Goal: Task Accomplishment & Management: Use online tool/utility

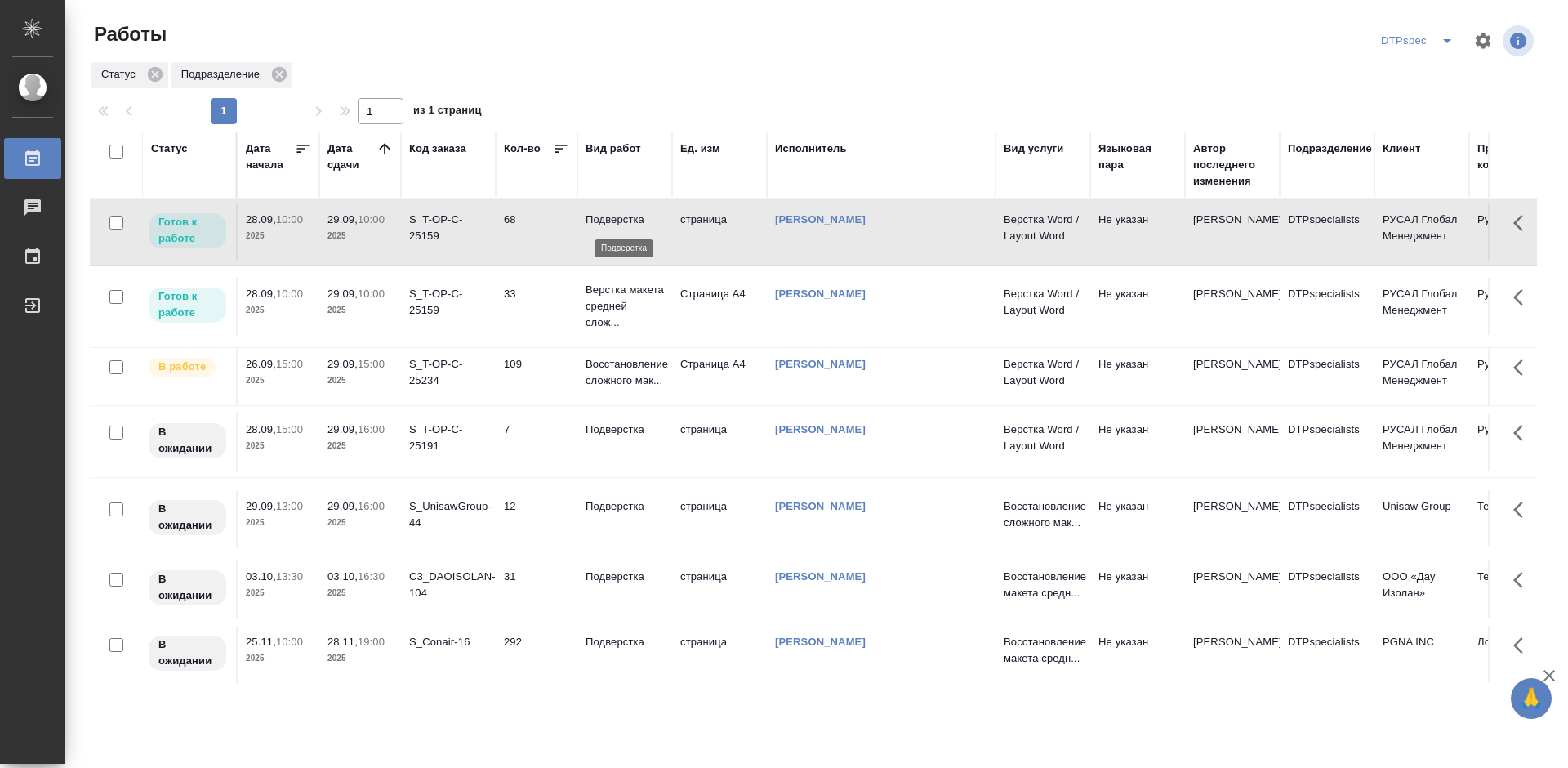
click at [629, 218] on p "Подверстка" at bounding box center [625, 220] width 79 height 16
click at [613, 295] on p "Верстка макета средней слож..." at bounding box center [625, 306] width 79 height 49
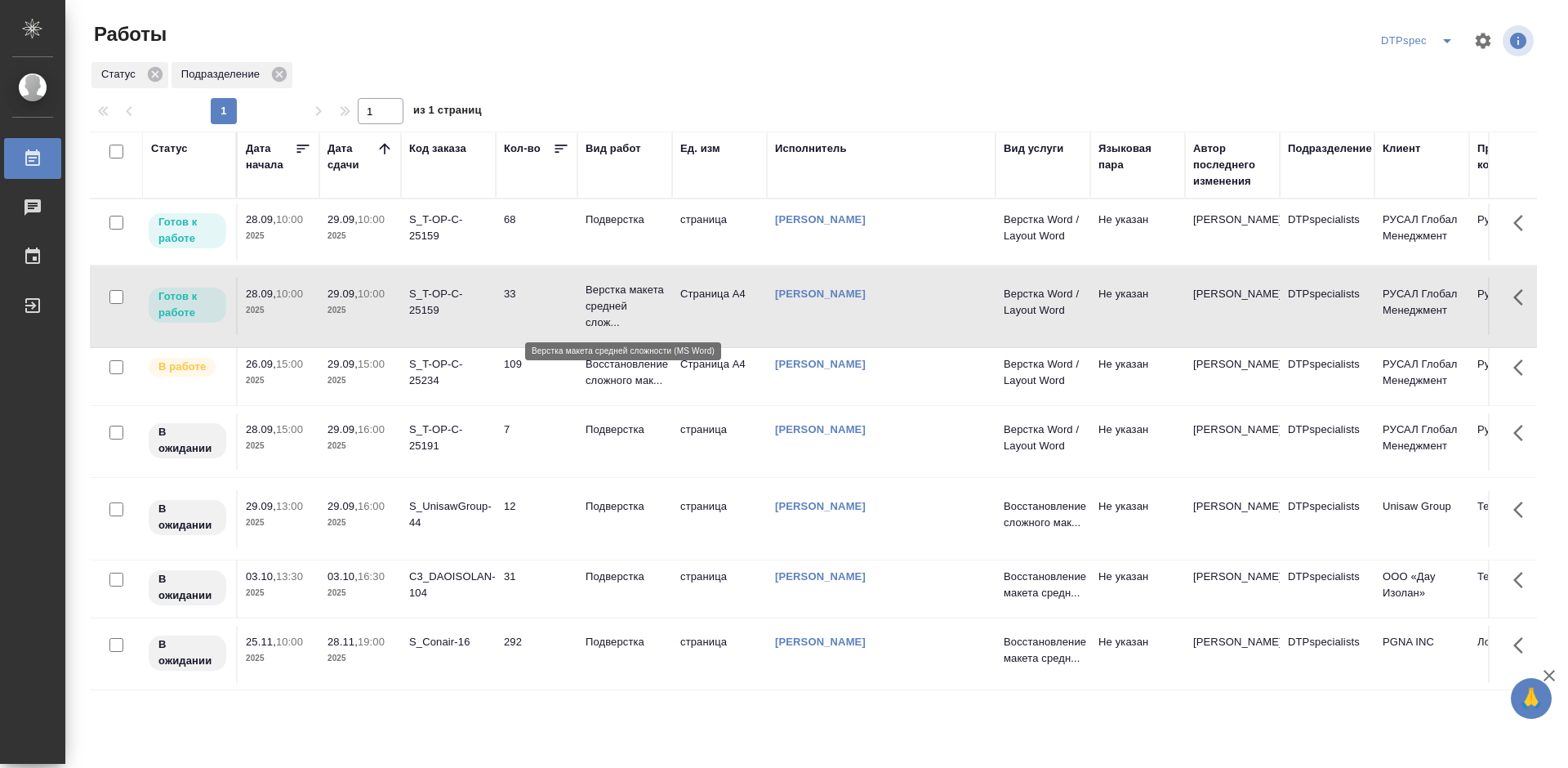
click at [613, 295] on p "Верстка макета средней слож..." at bounding box center [625, 306] width 79 height 49
click at [619, 219] on p "Подверстка" at bounding box center [625, 220] width 79 height 16
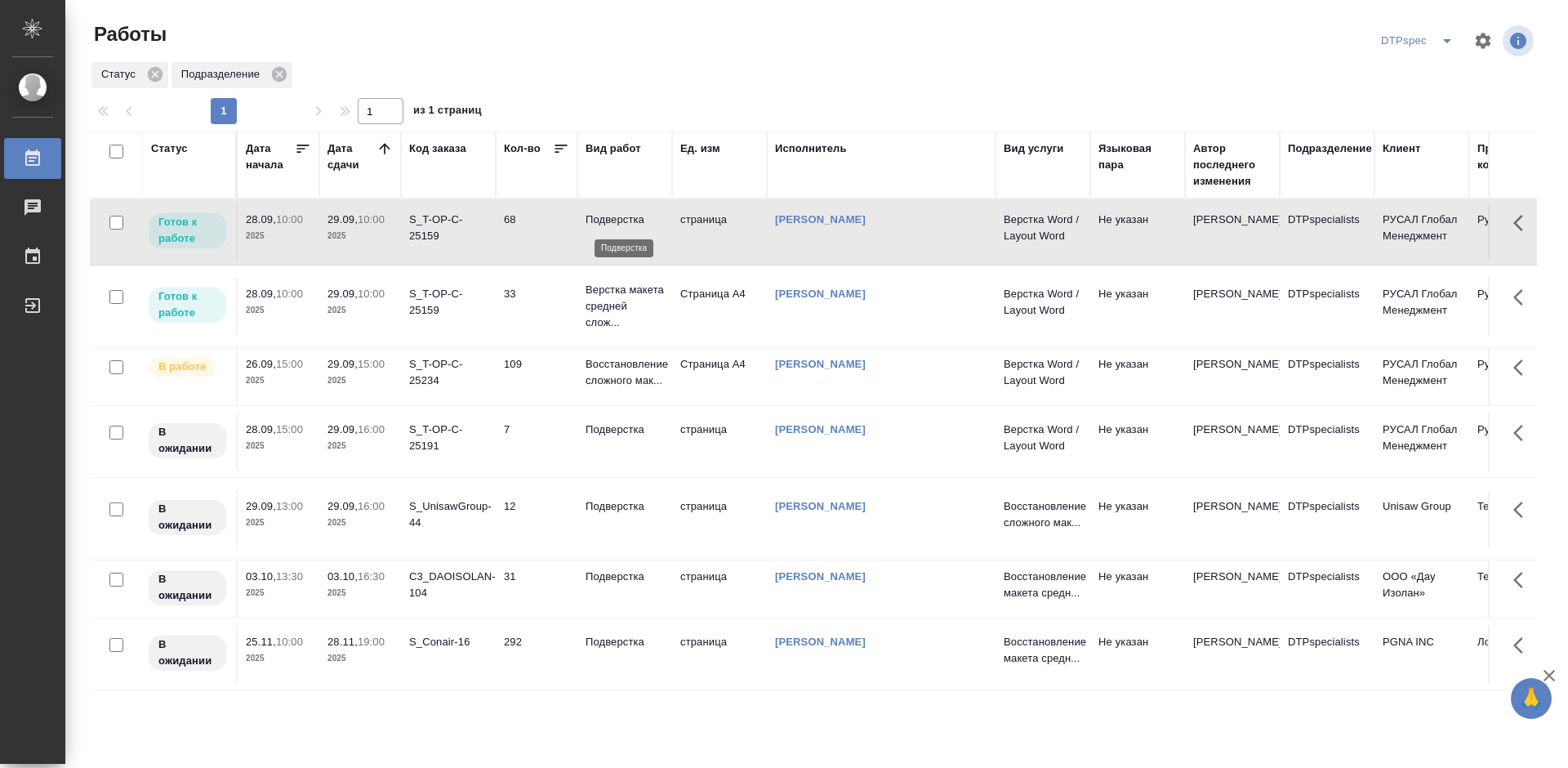
click at [619, 219] on p "Подверстка" at bounding box center [625, 220] width 79 height 16
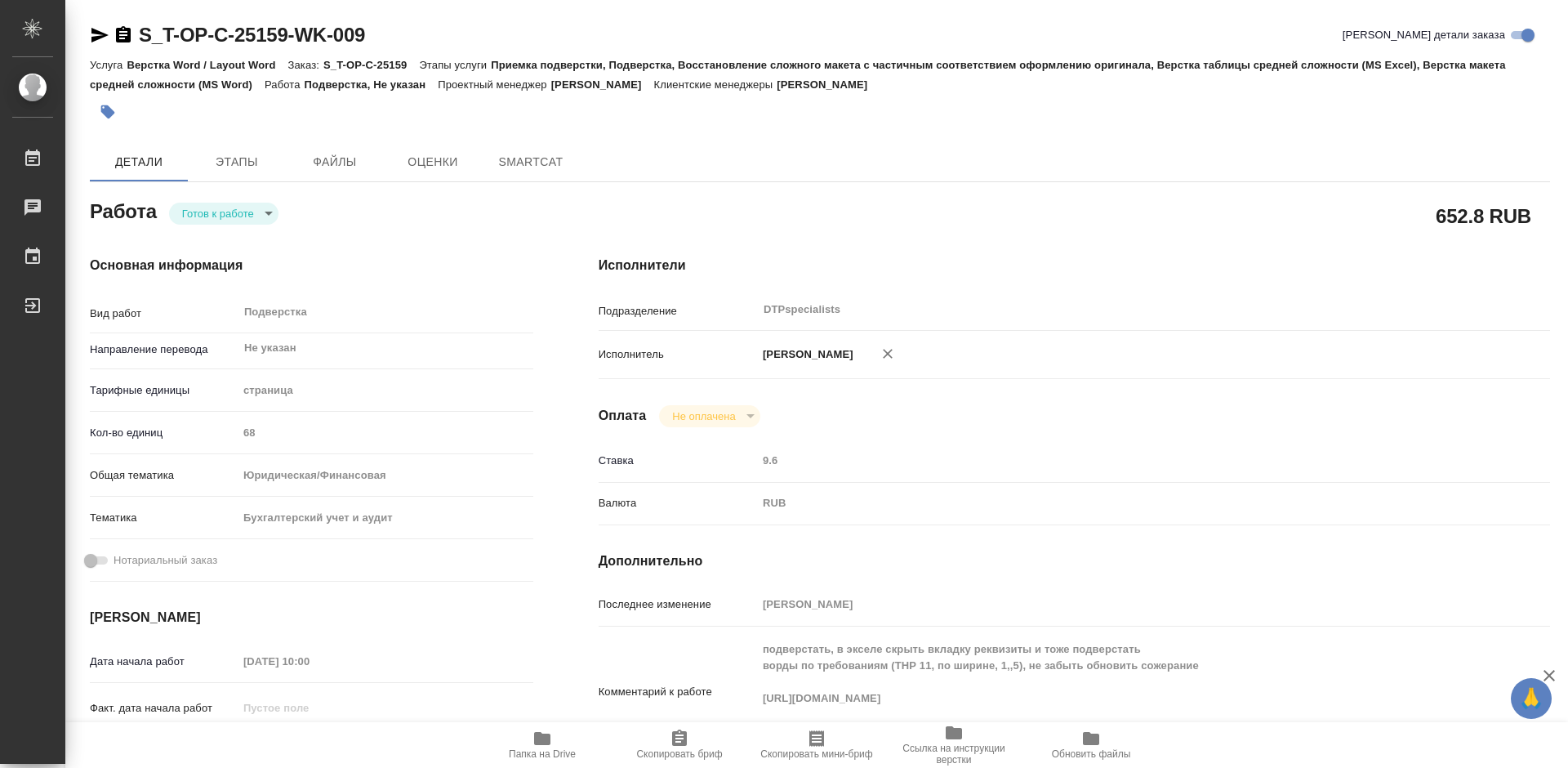
type textarea "x"
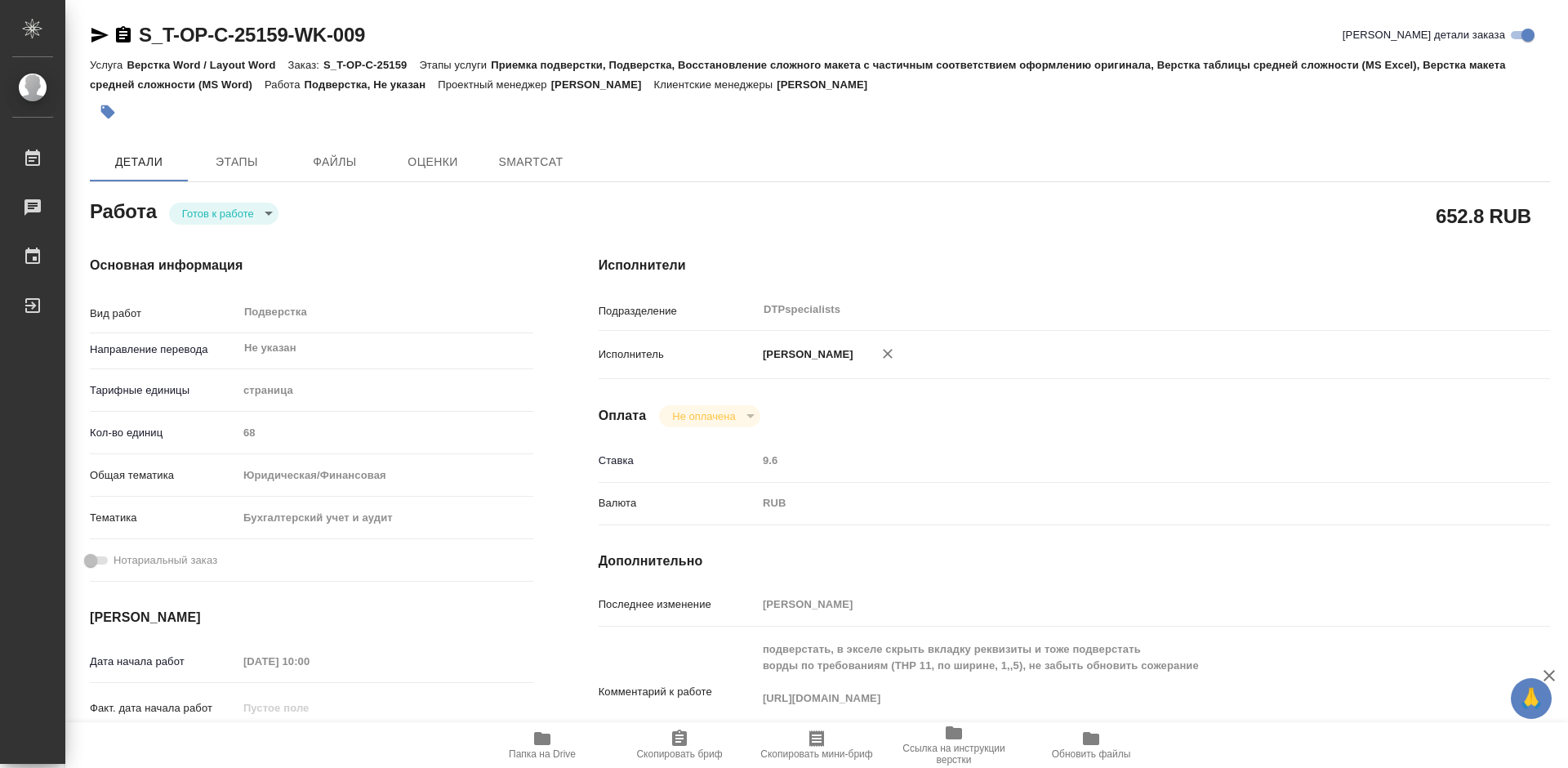
type textarea "x"
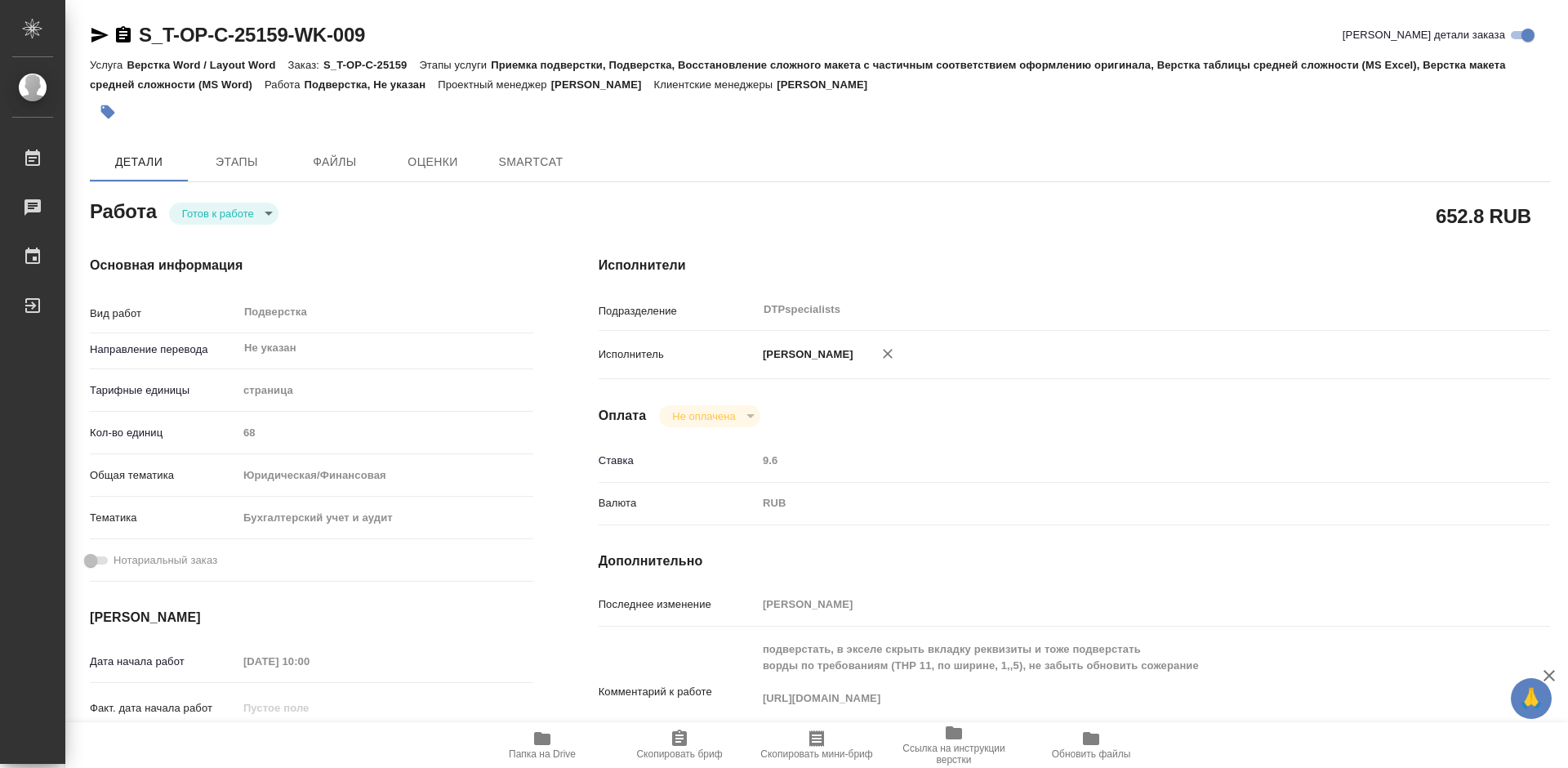
type textarea "x"
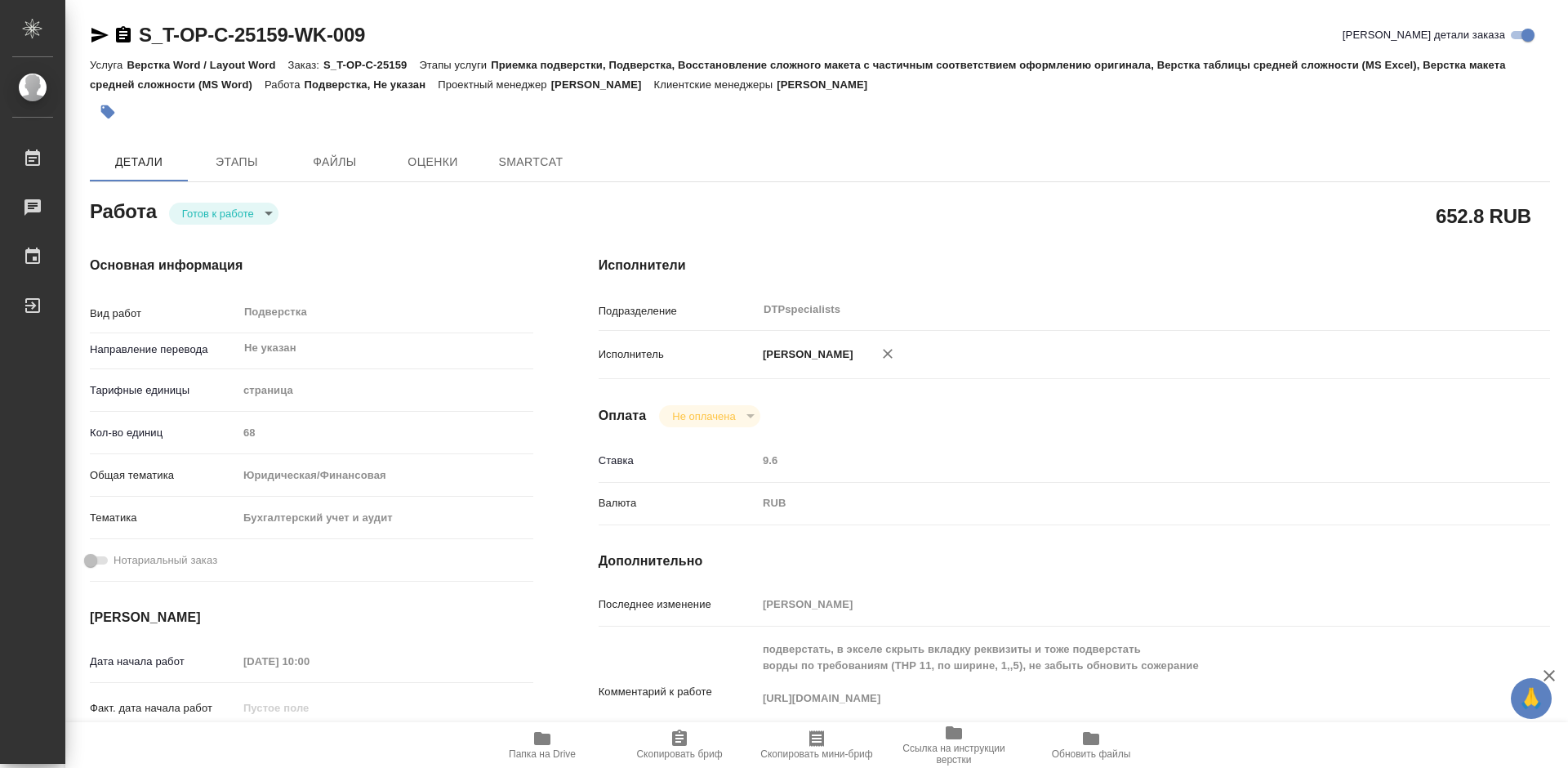
click at [125, 39] on icon "button" at bounding box center [123, 34] width 15 height 16
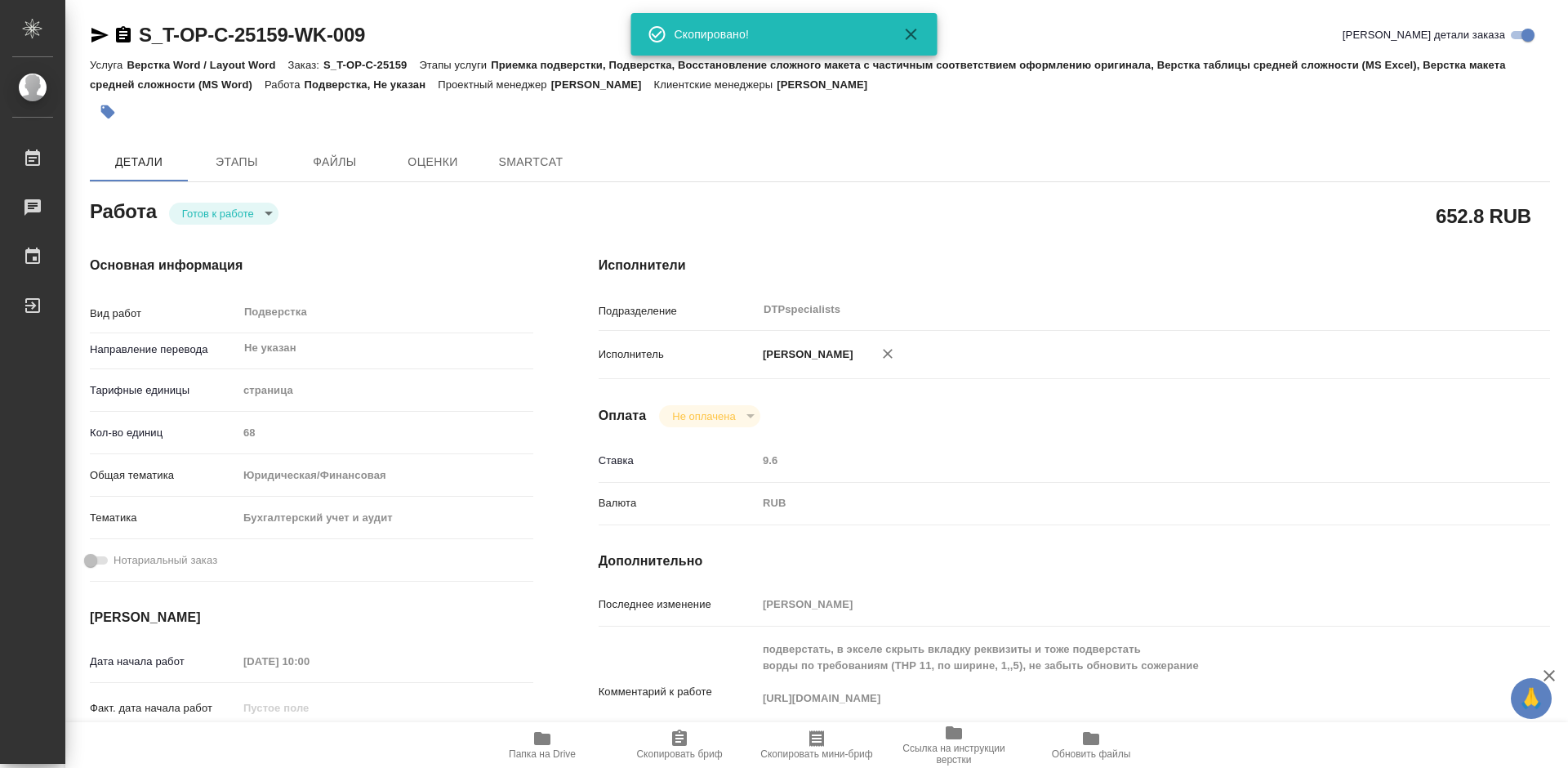
type textarea "x"
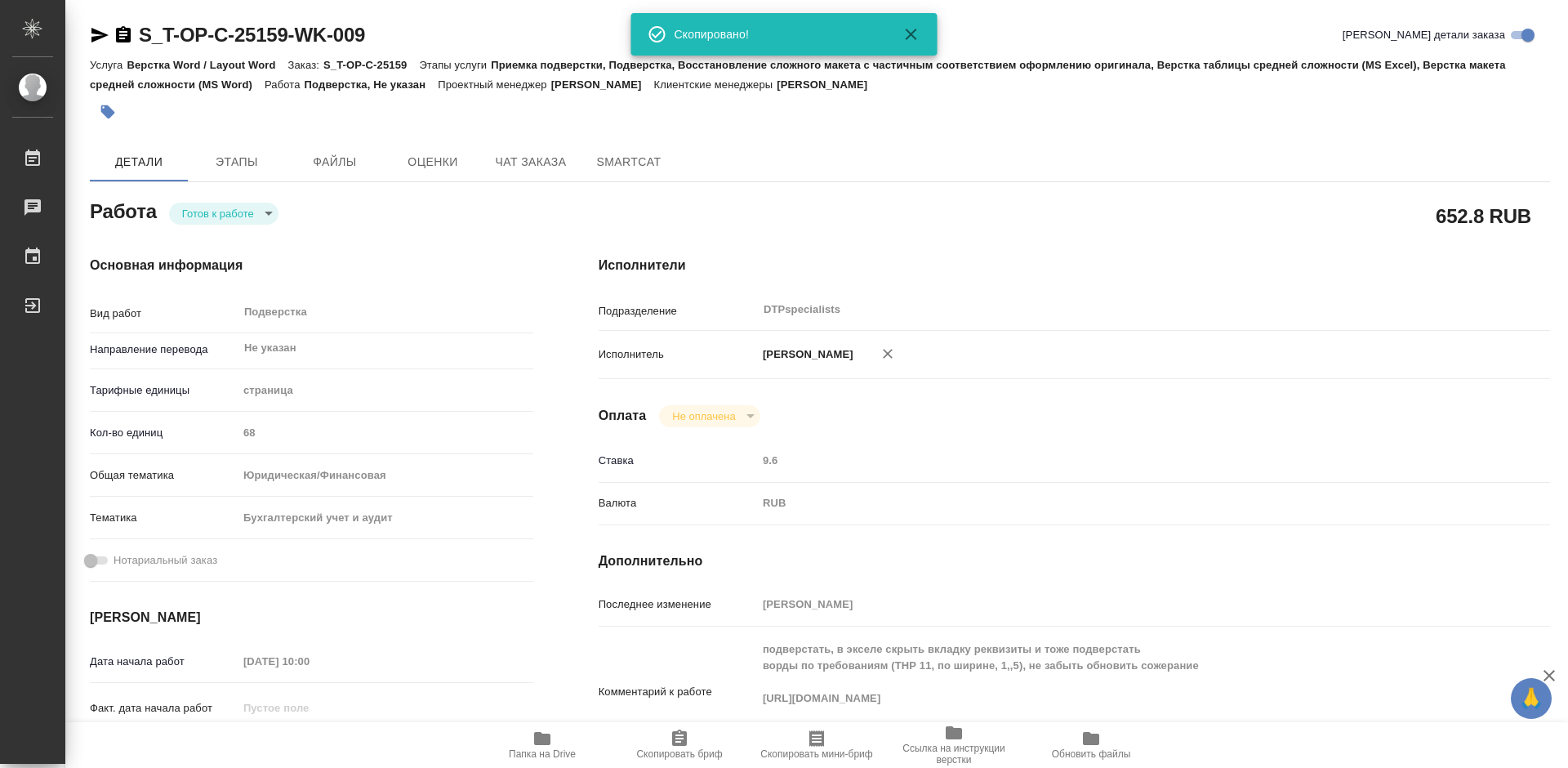
type textarea "x"
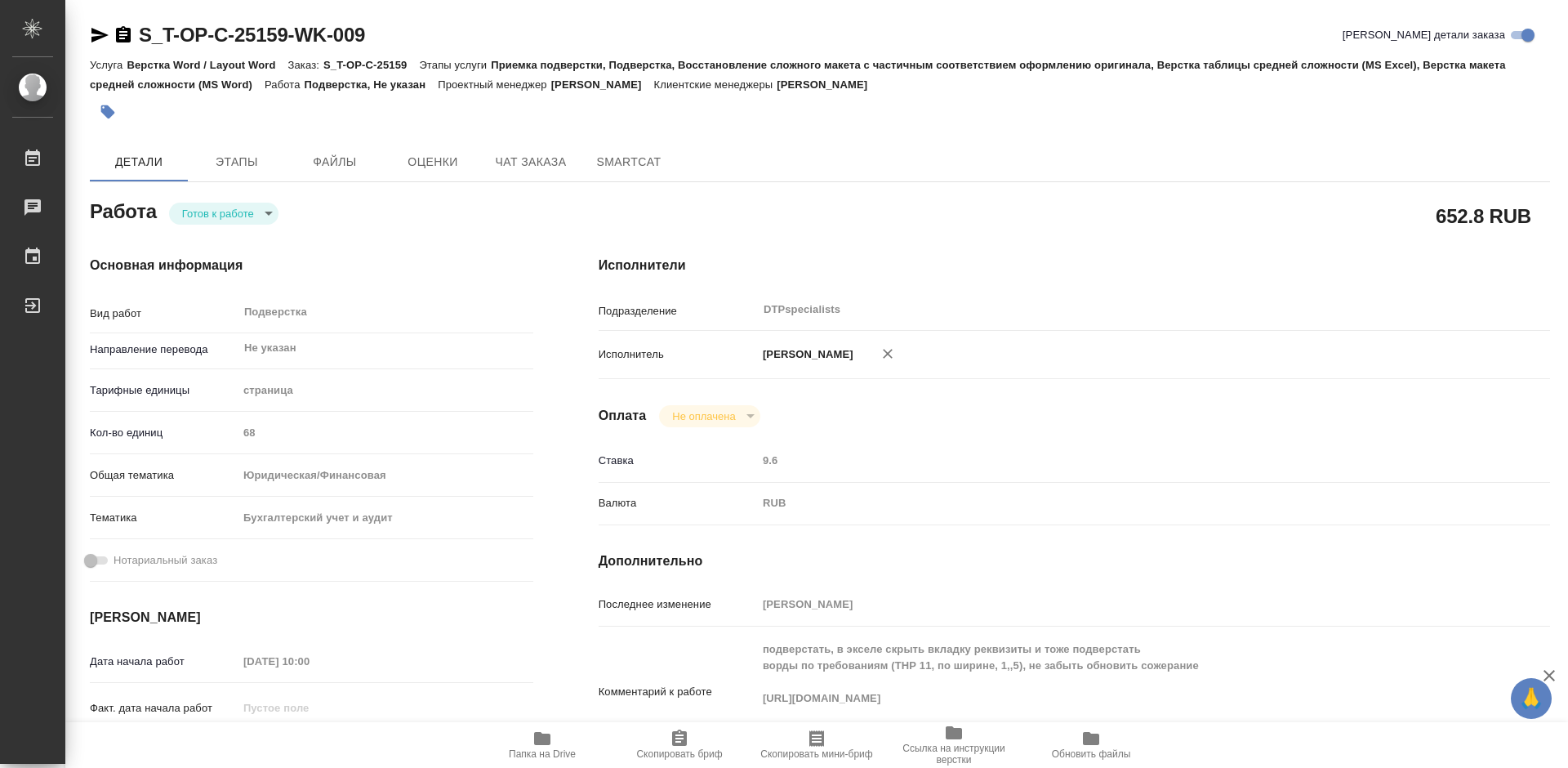
type textarea "x"
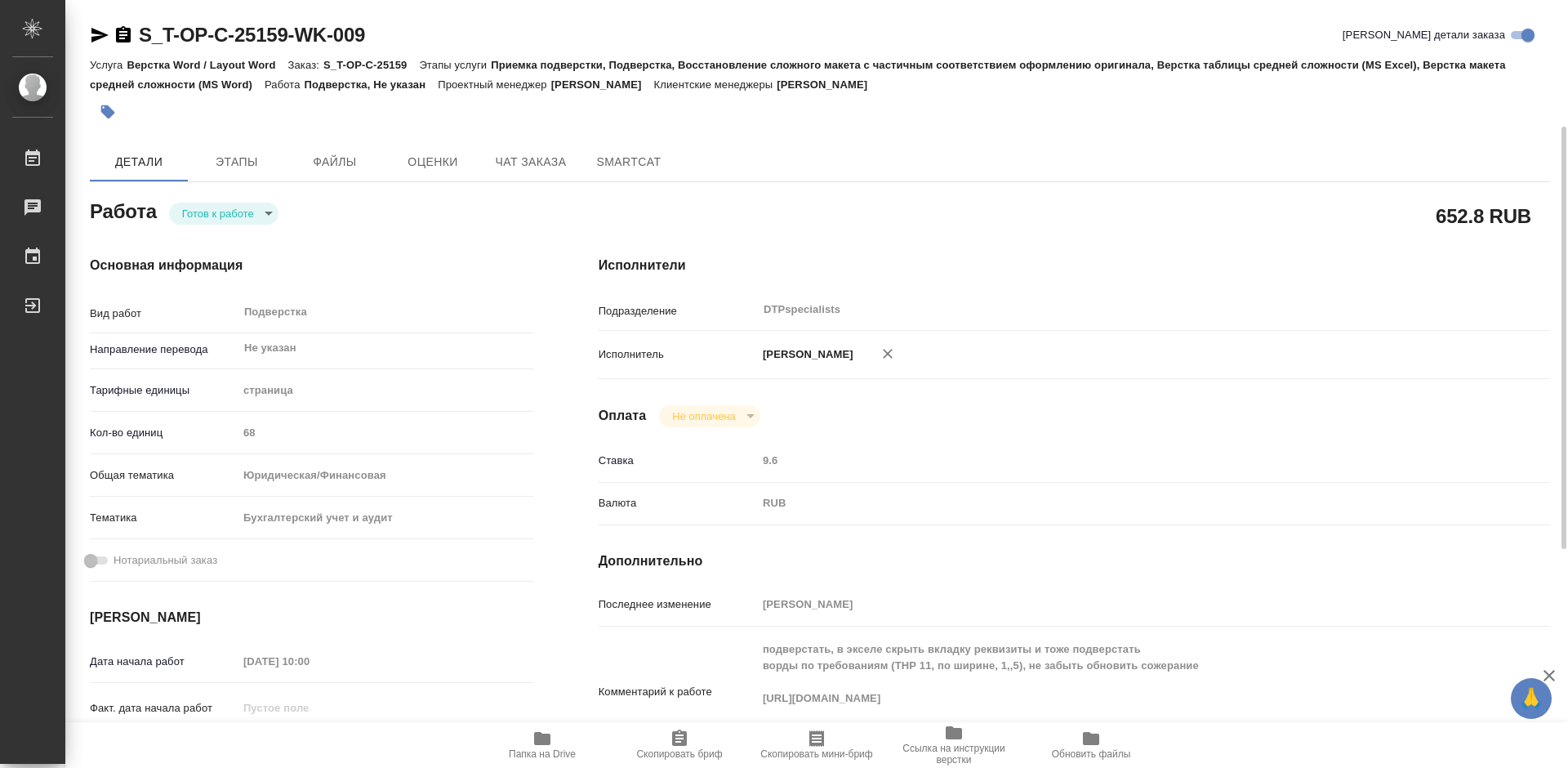
scroll to position [82, 0]
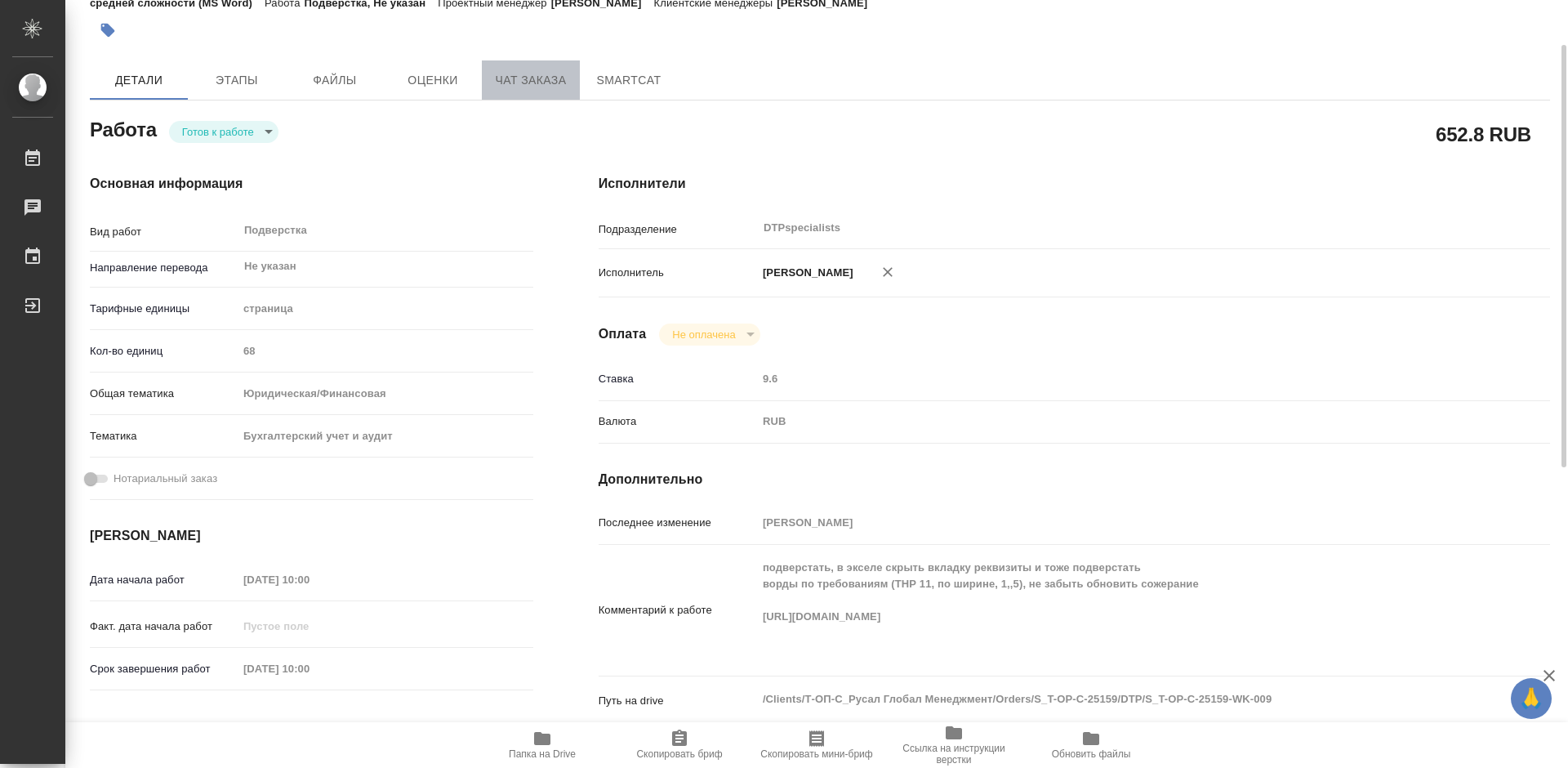
click at [523, 71] on span "Чат заказа" at bounding box center [531, 80] width 79 height 20
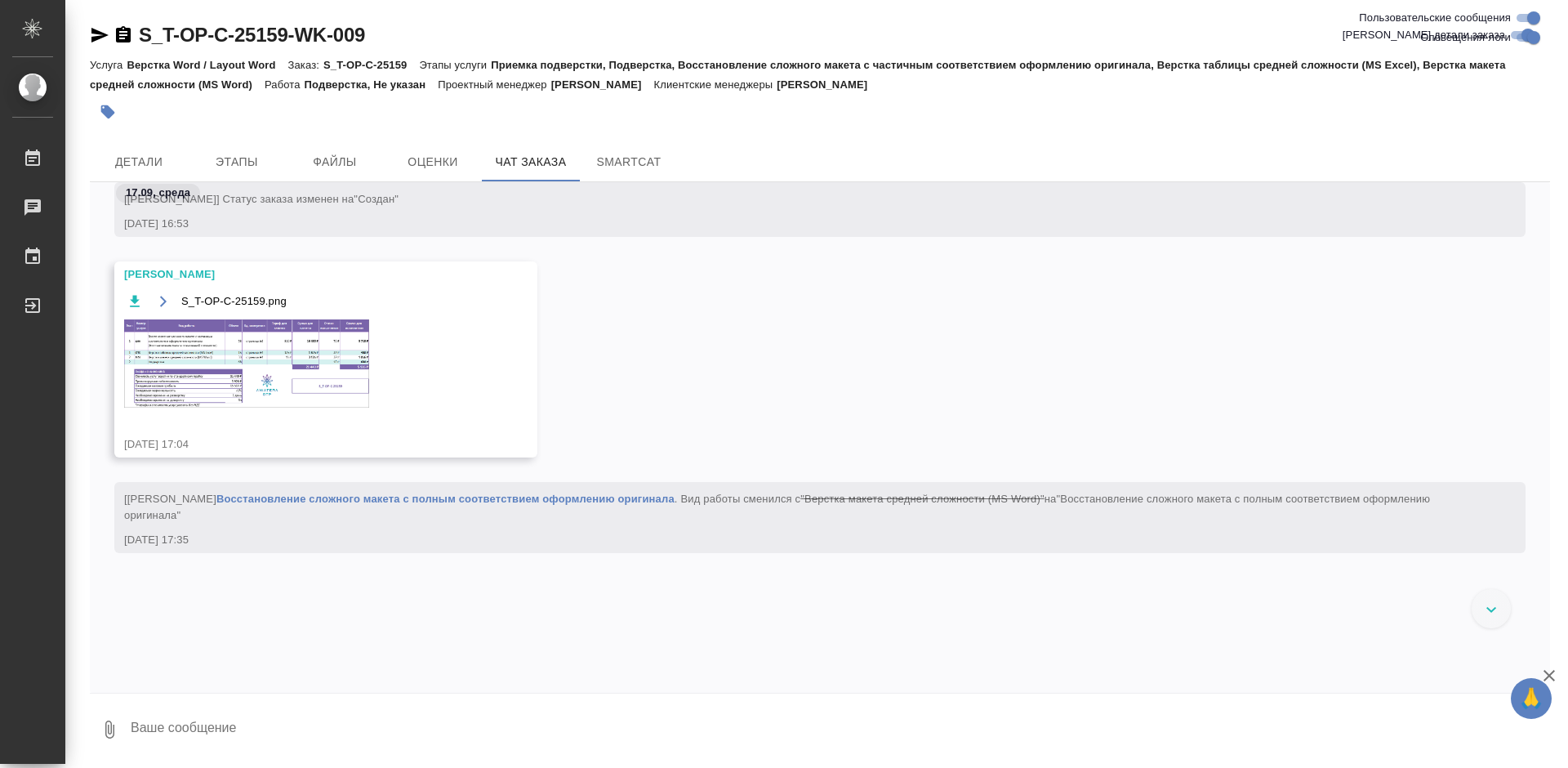
scroll to position [192, 0]
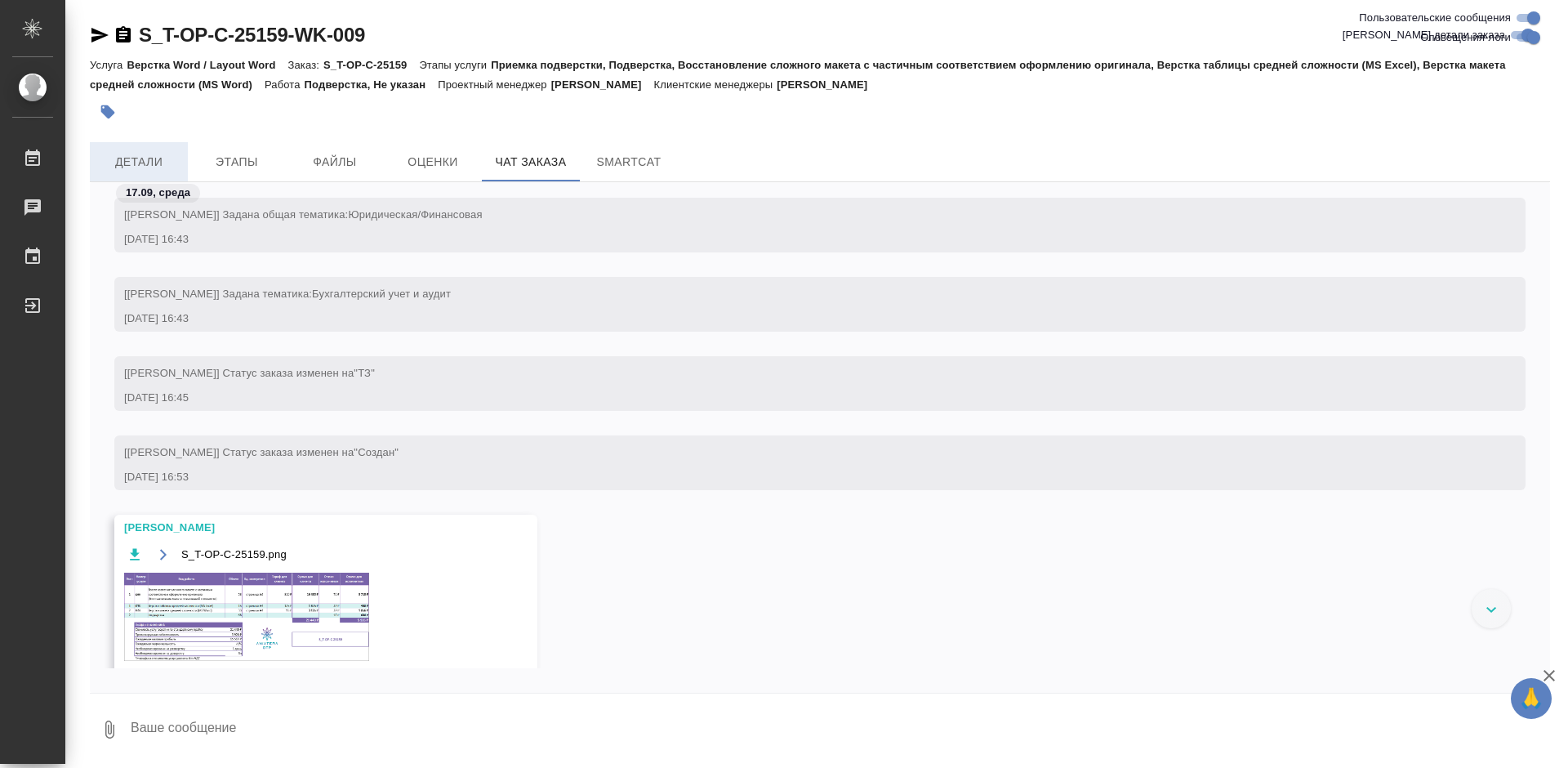
click at [152, 154] on span "Детали" at bounding box center [139, 162] width 79 height 20
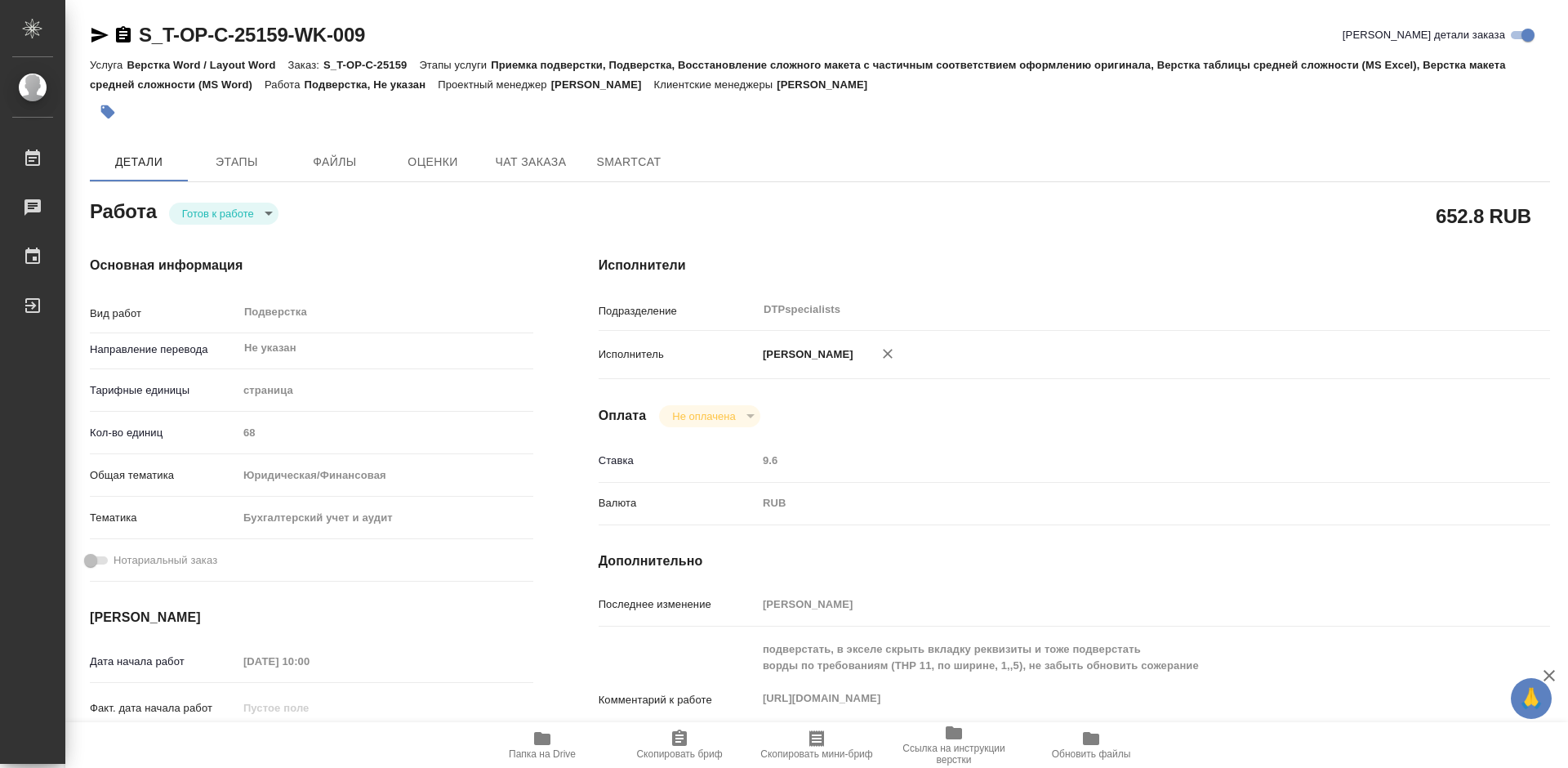
type textarea "x"
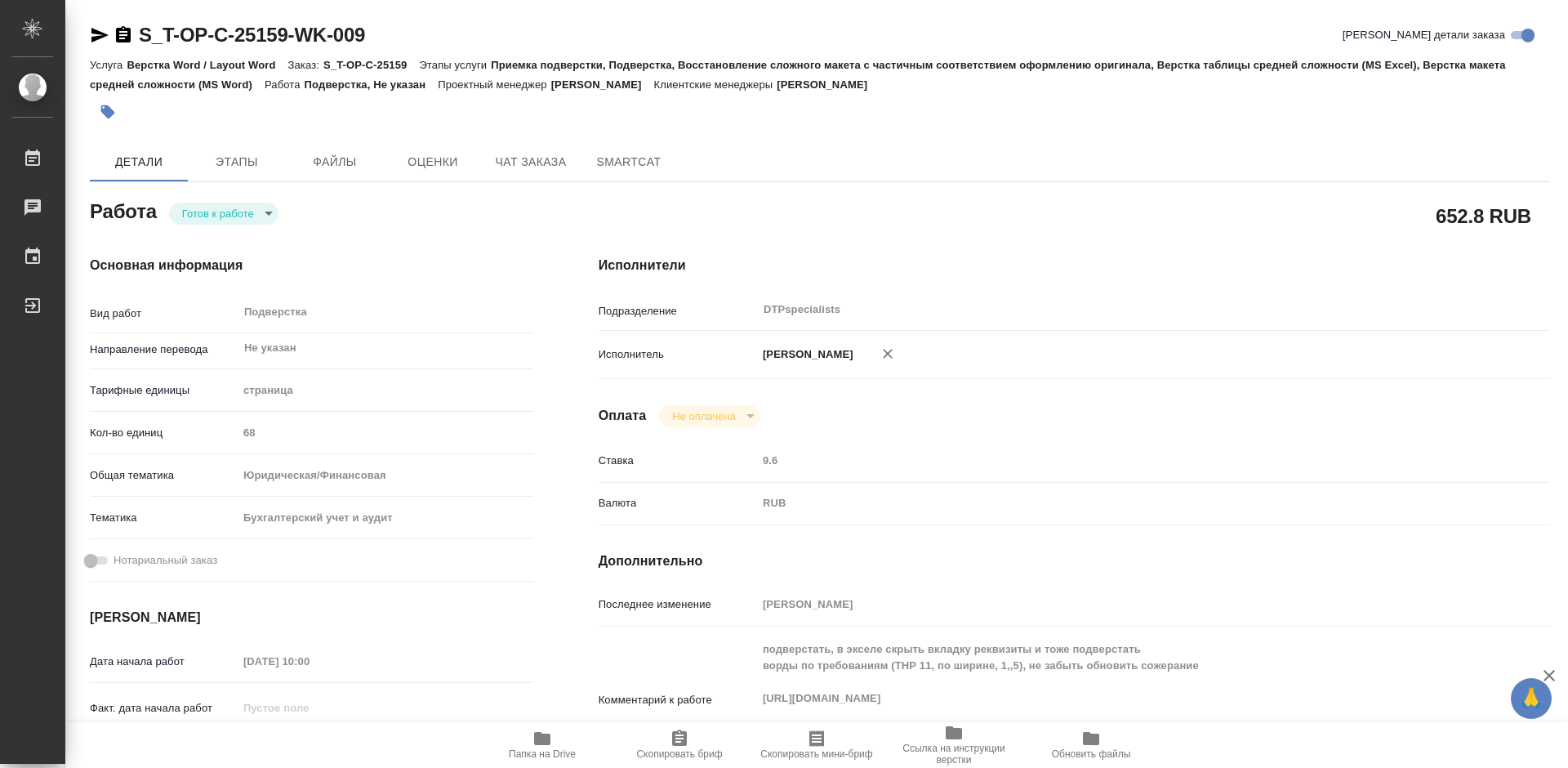
type textarea "x"
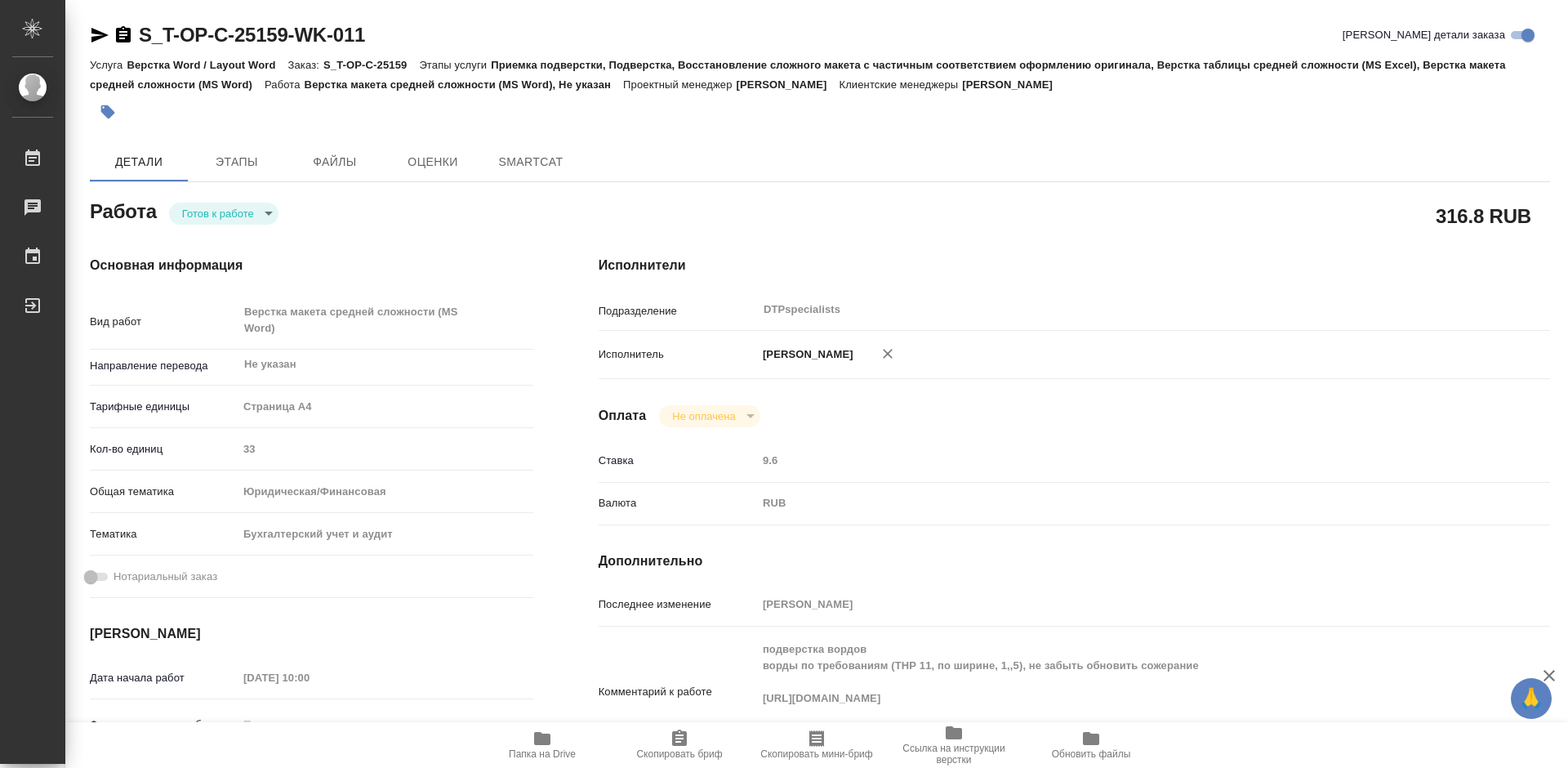
type textarea "x"
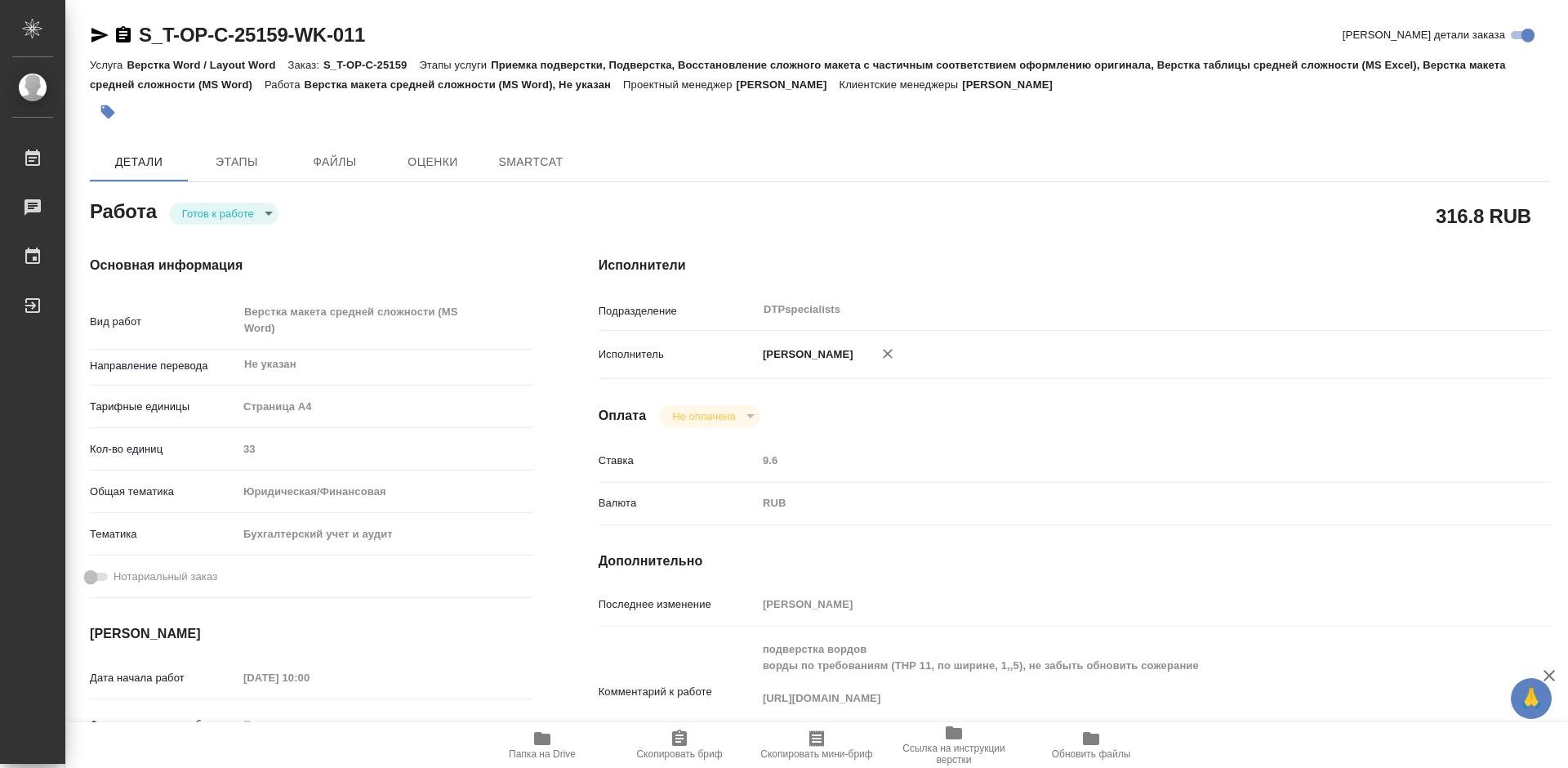
type textarea "x"
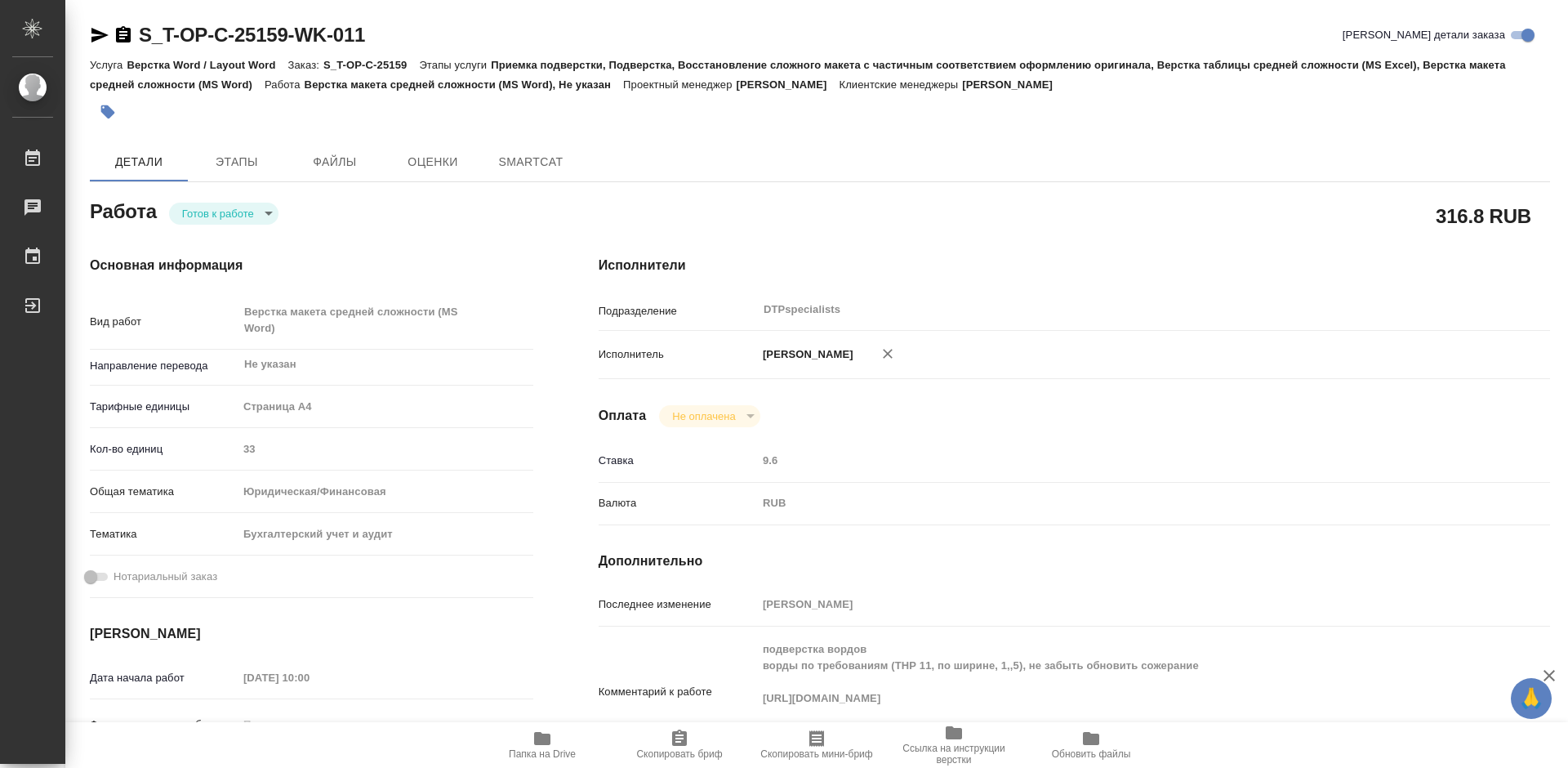
type textarea "x"
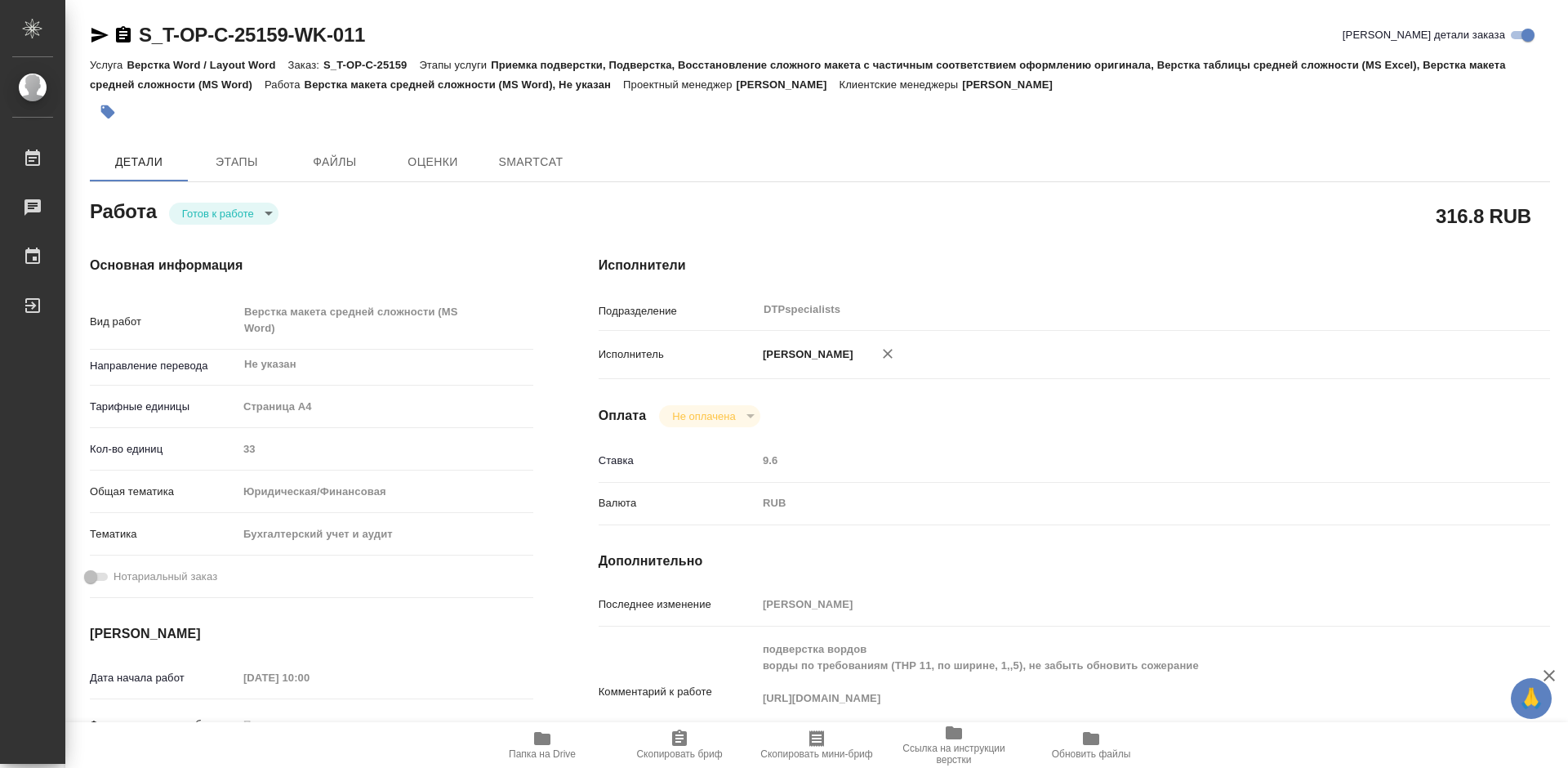
click at [121, 41] on icon "button" at bounding box center [123, 34] width 15 height 16
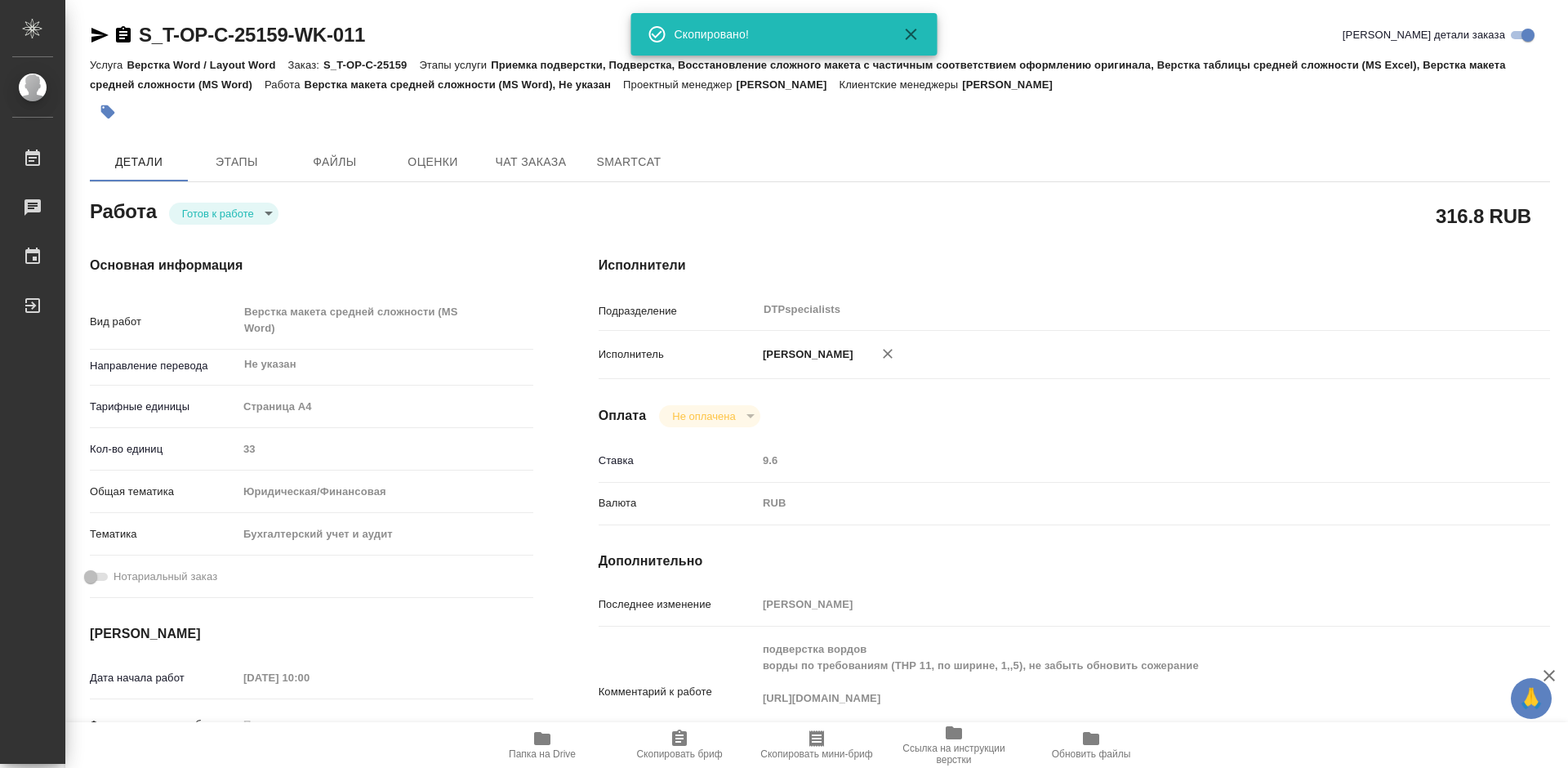
type textarea "x"
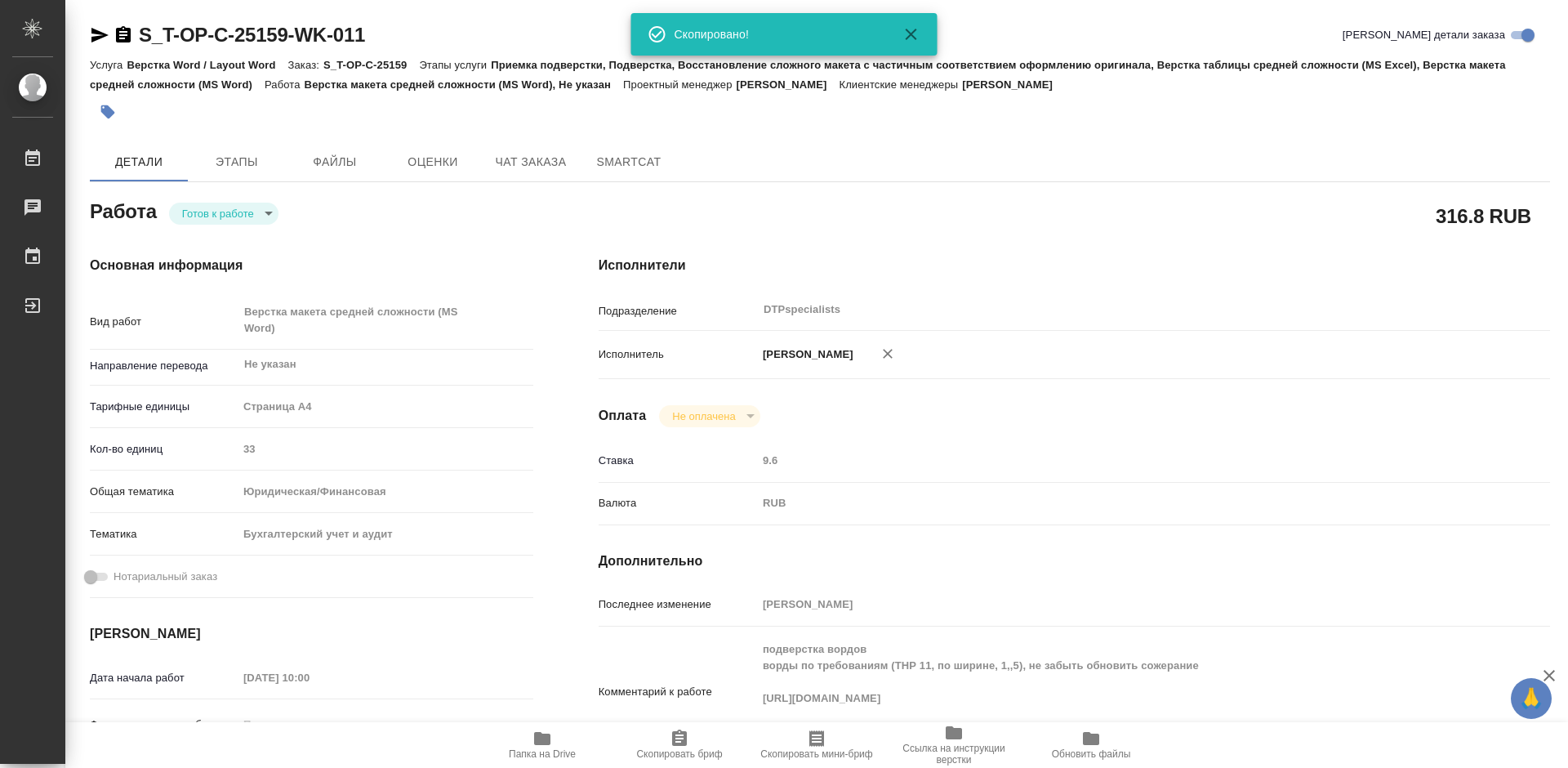
type textarea "x"
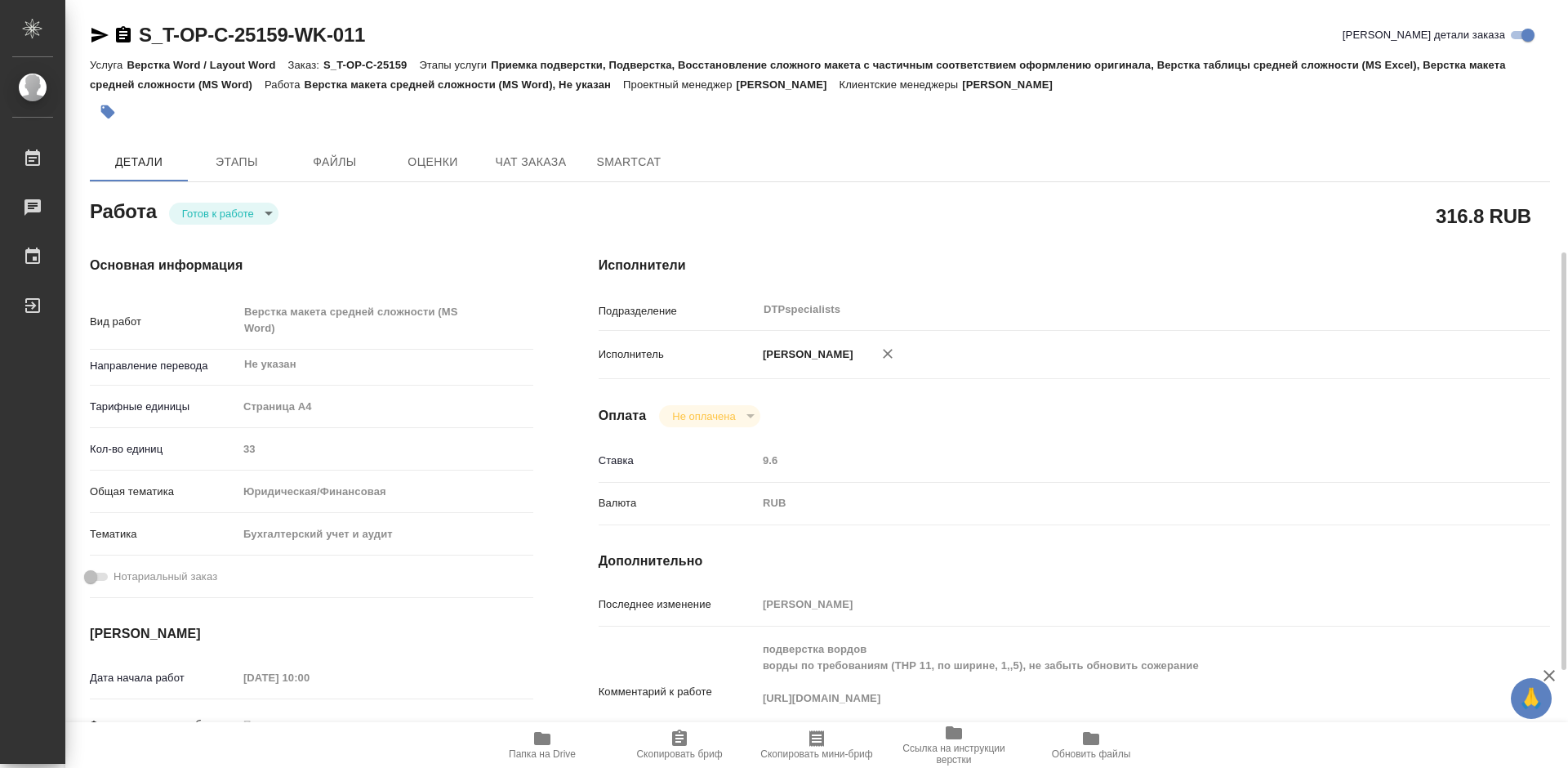
scroll to position [164, 0]
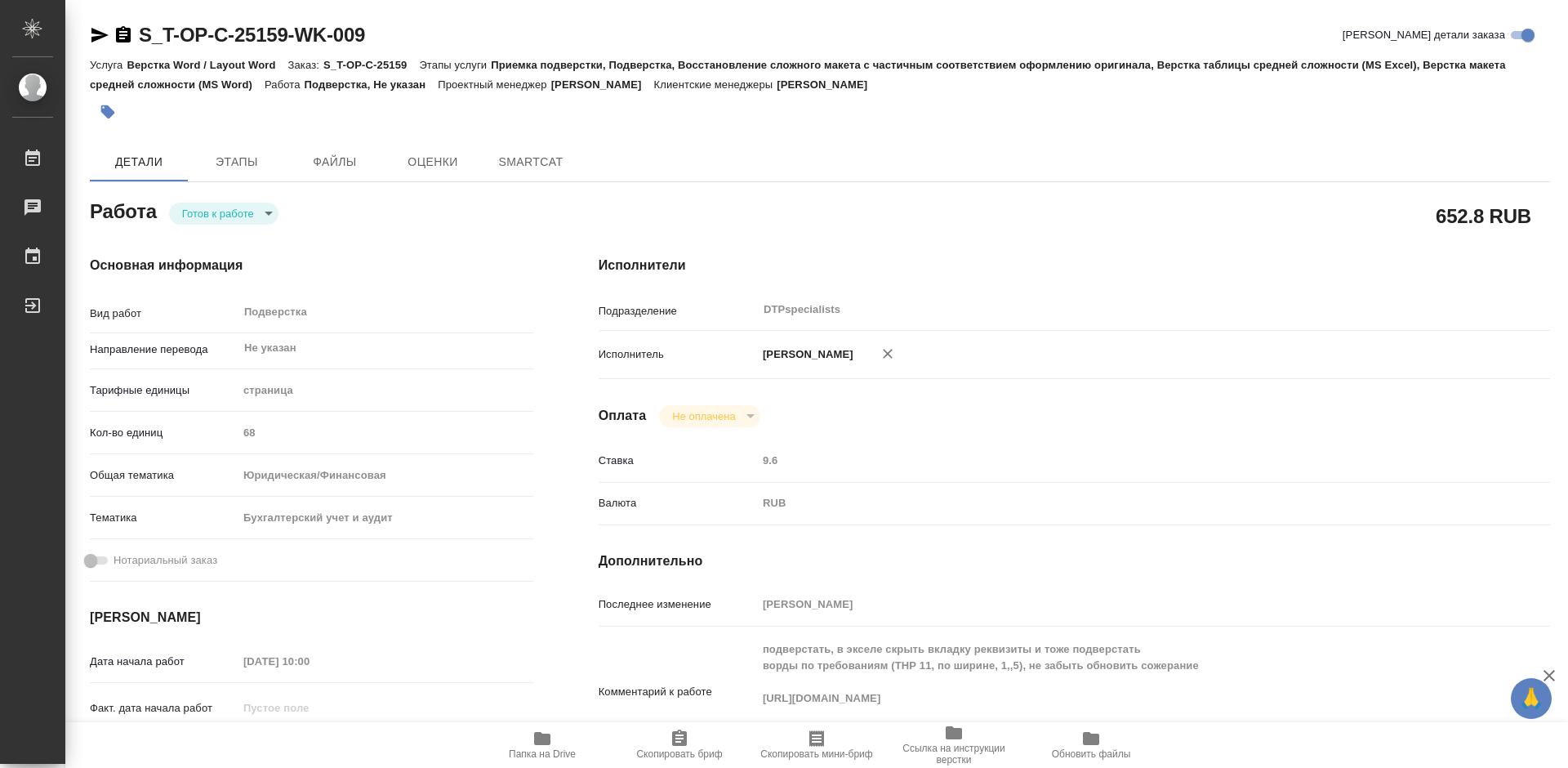
type textarea "x"
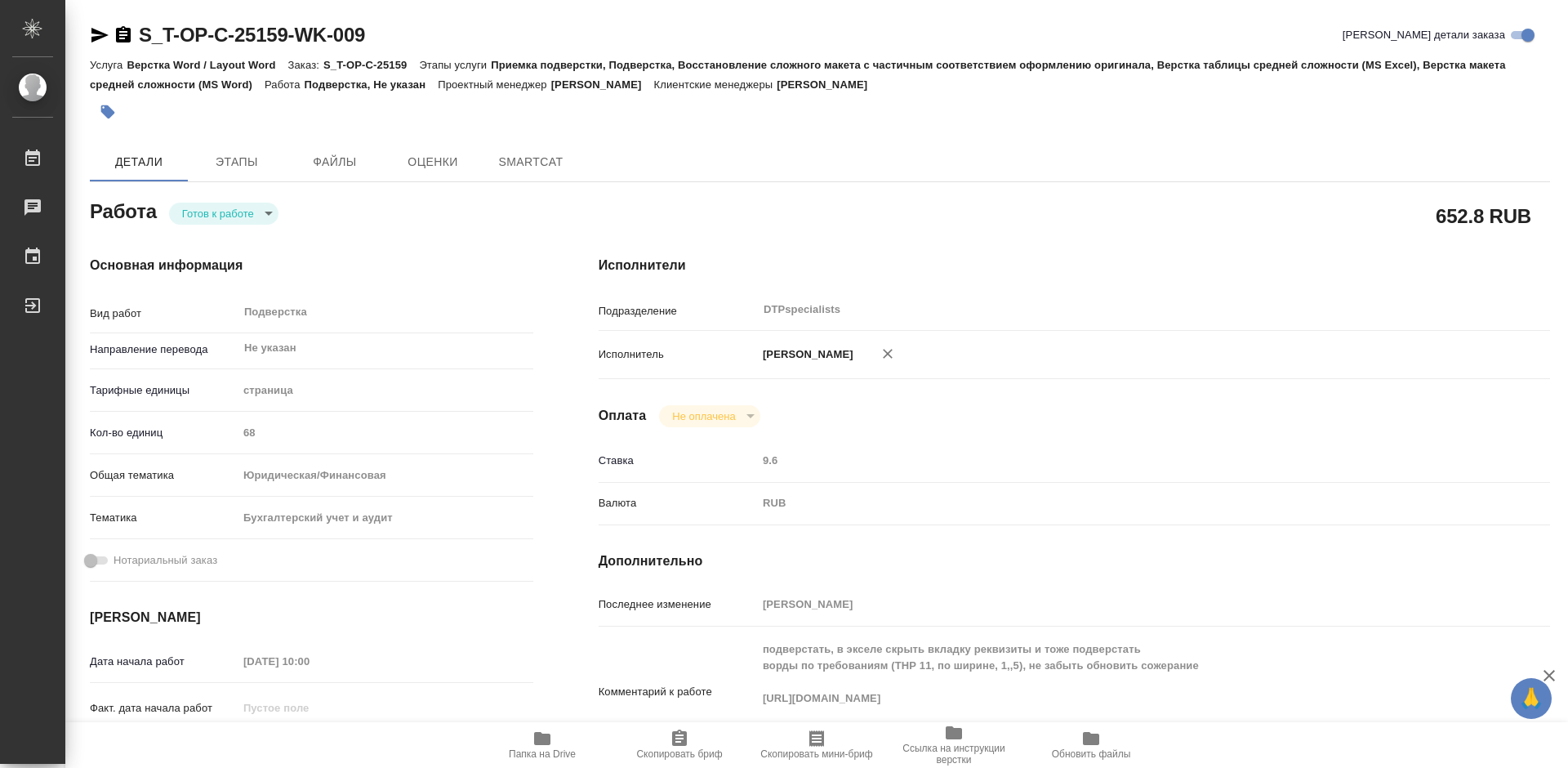
type textarea "x"
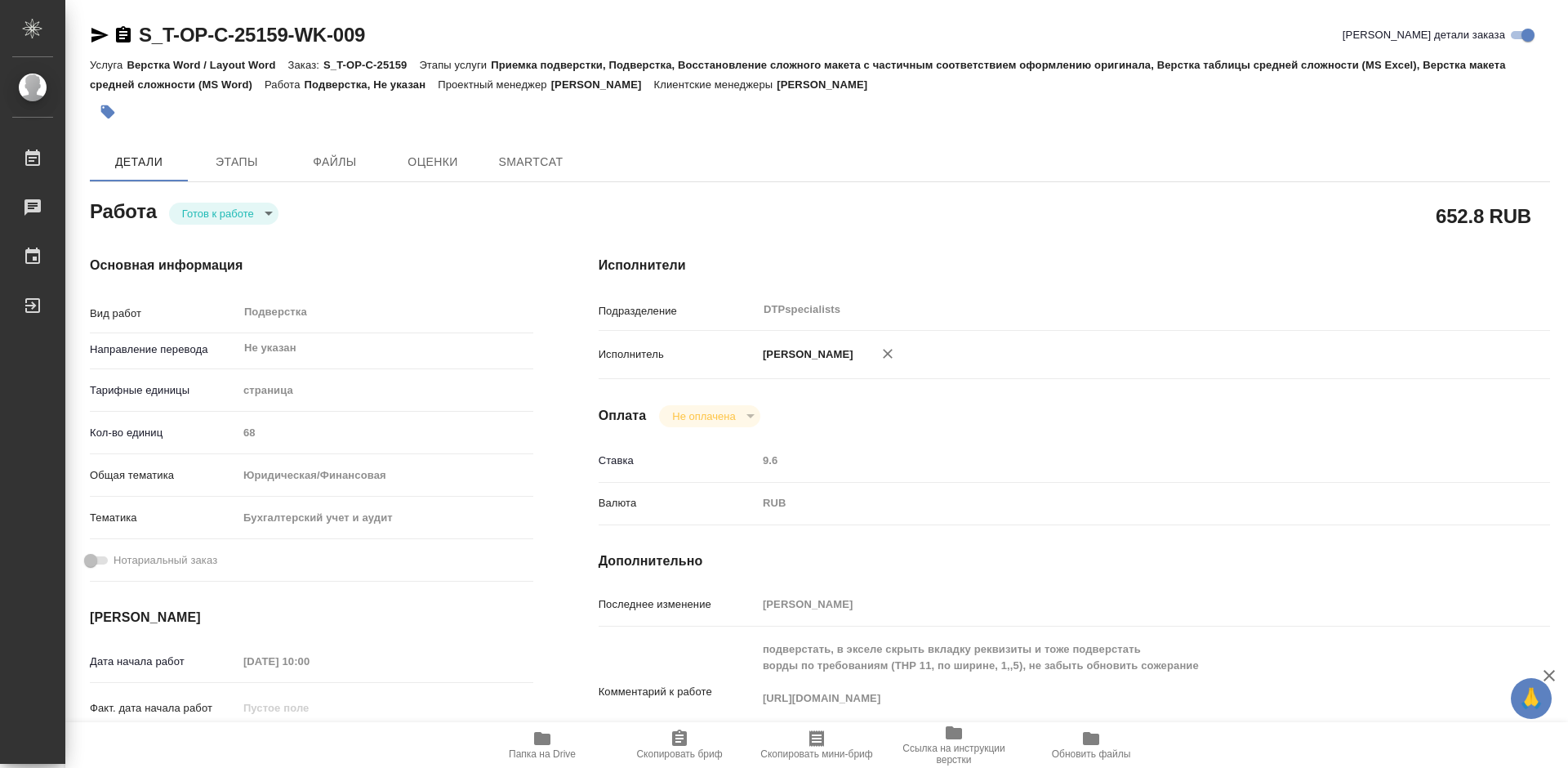
type textarea "x"
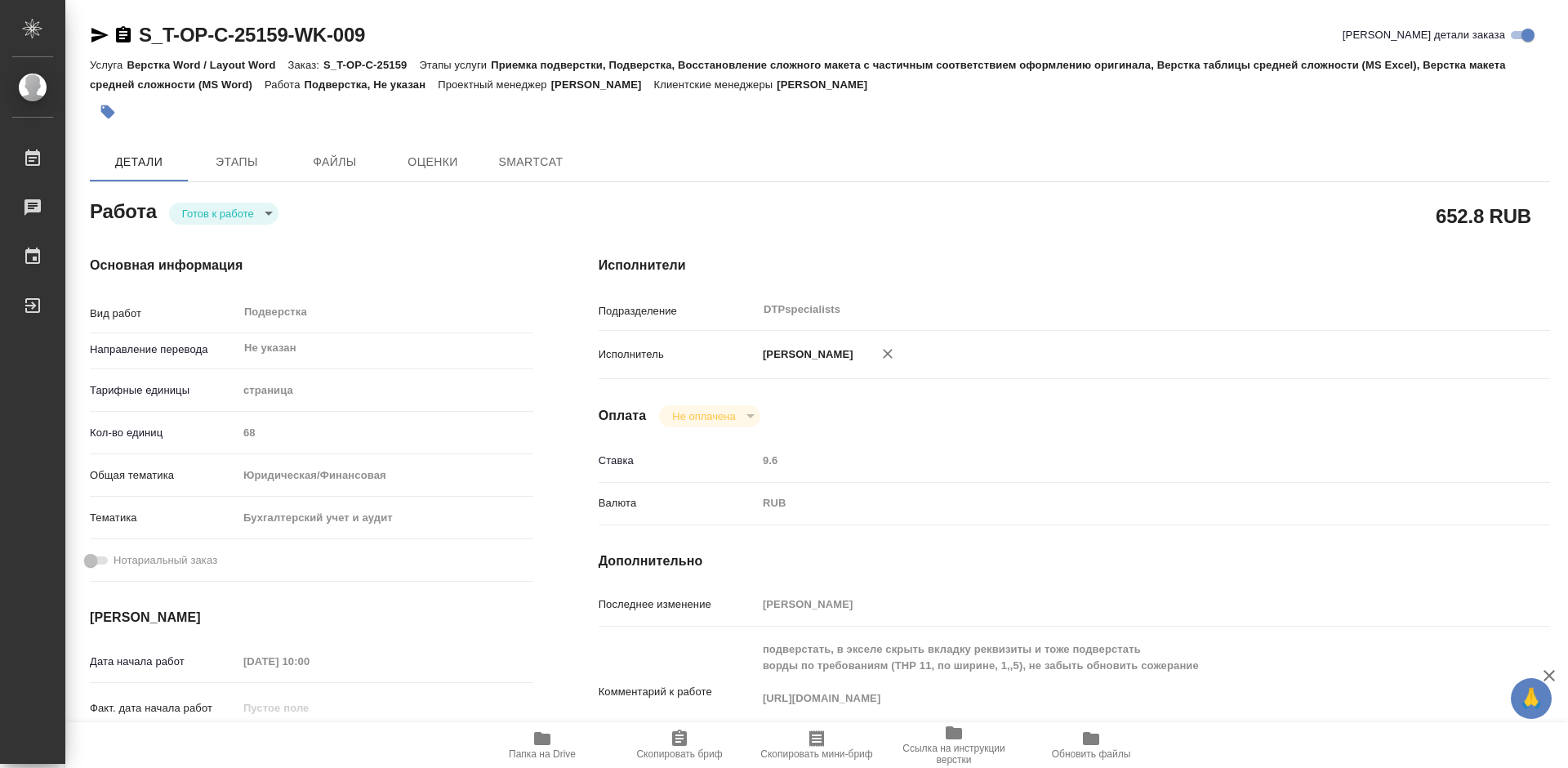
type textarea "x"
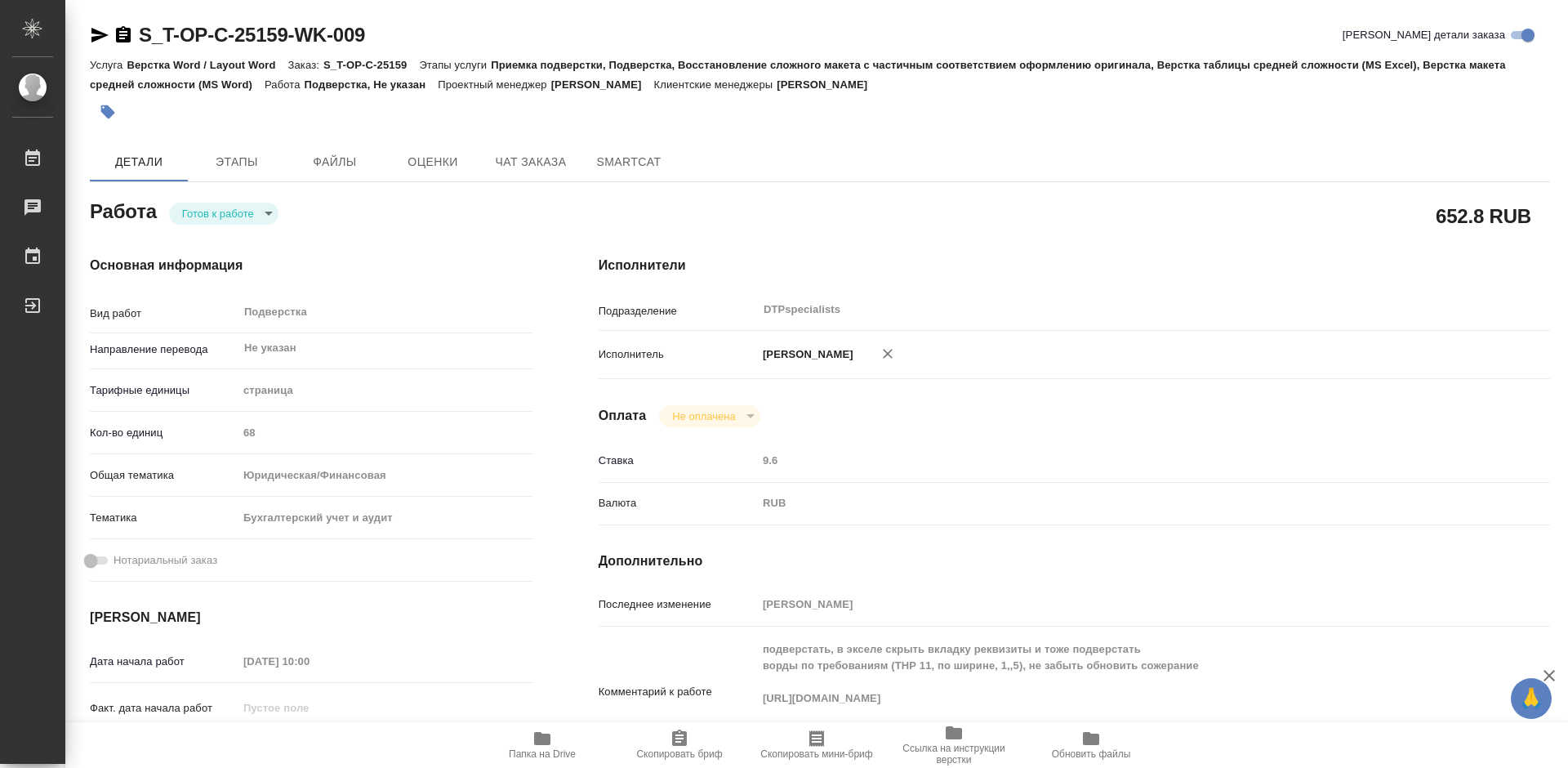
click at [532, 743] on span "Папка на Drive" at bounding box center [542, 744] width 118 height 31
type textarea "x"
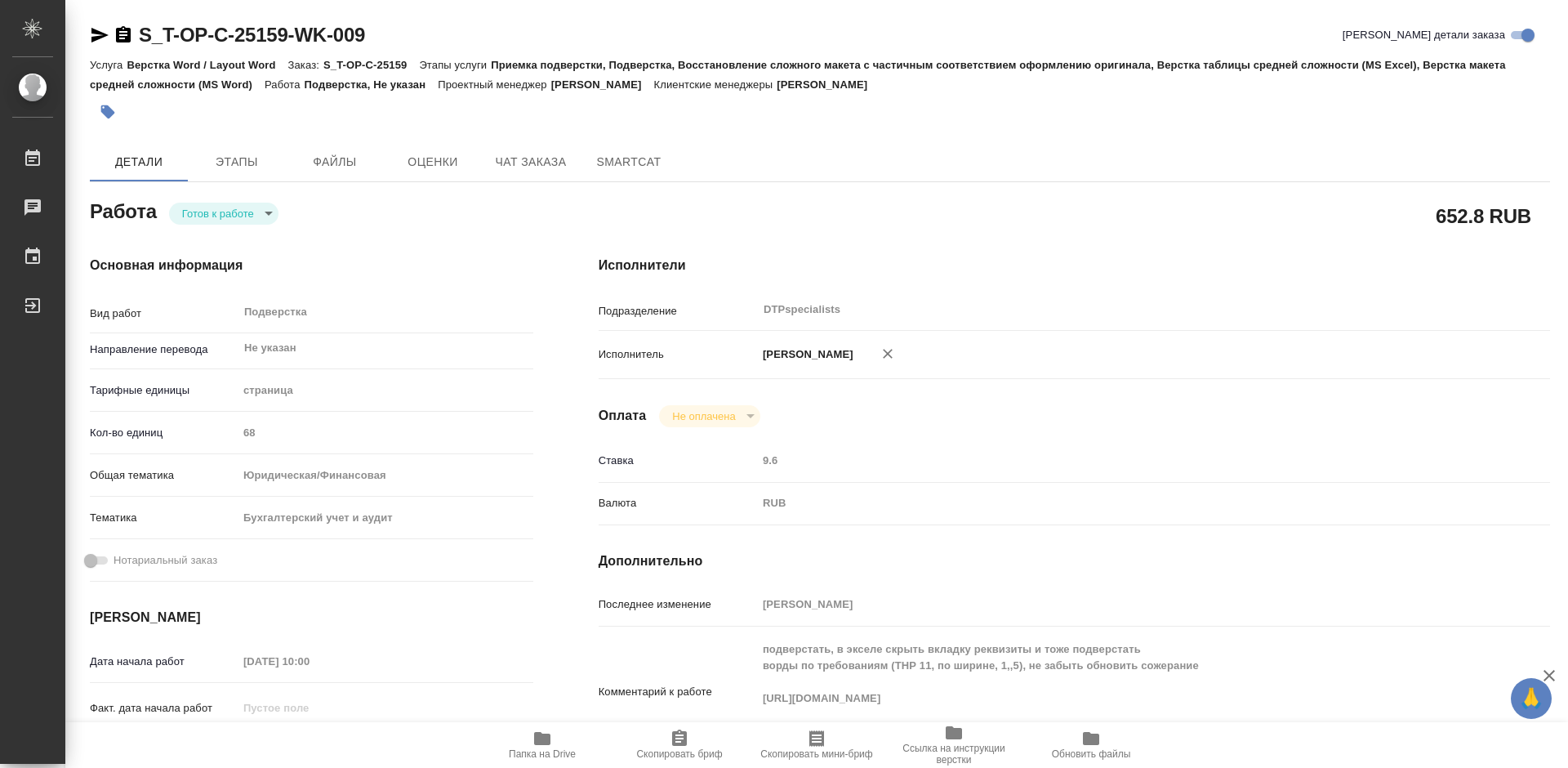
type textarea "x"
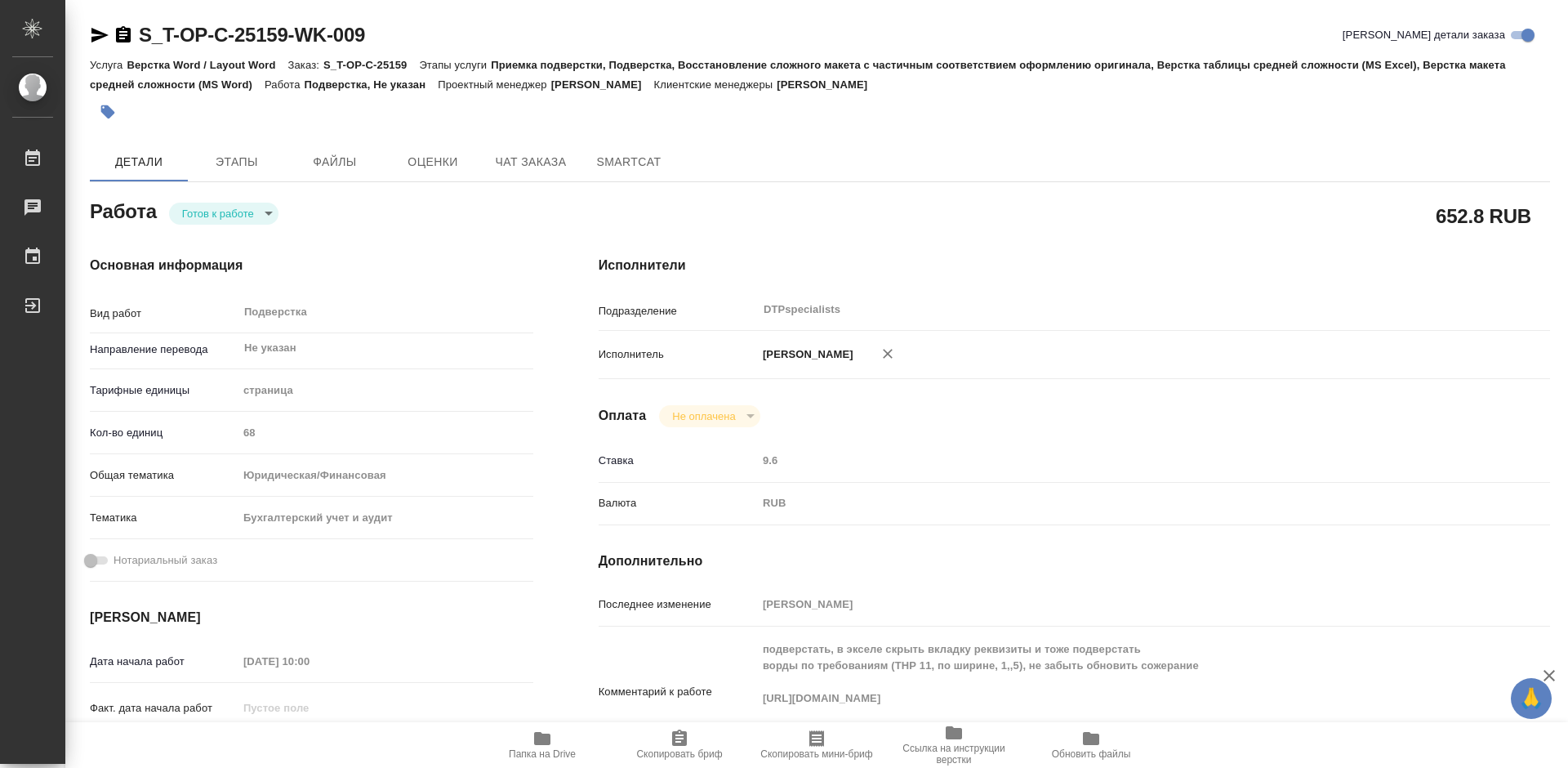
type textarea "x"
